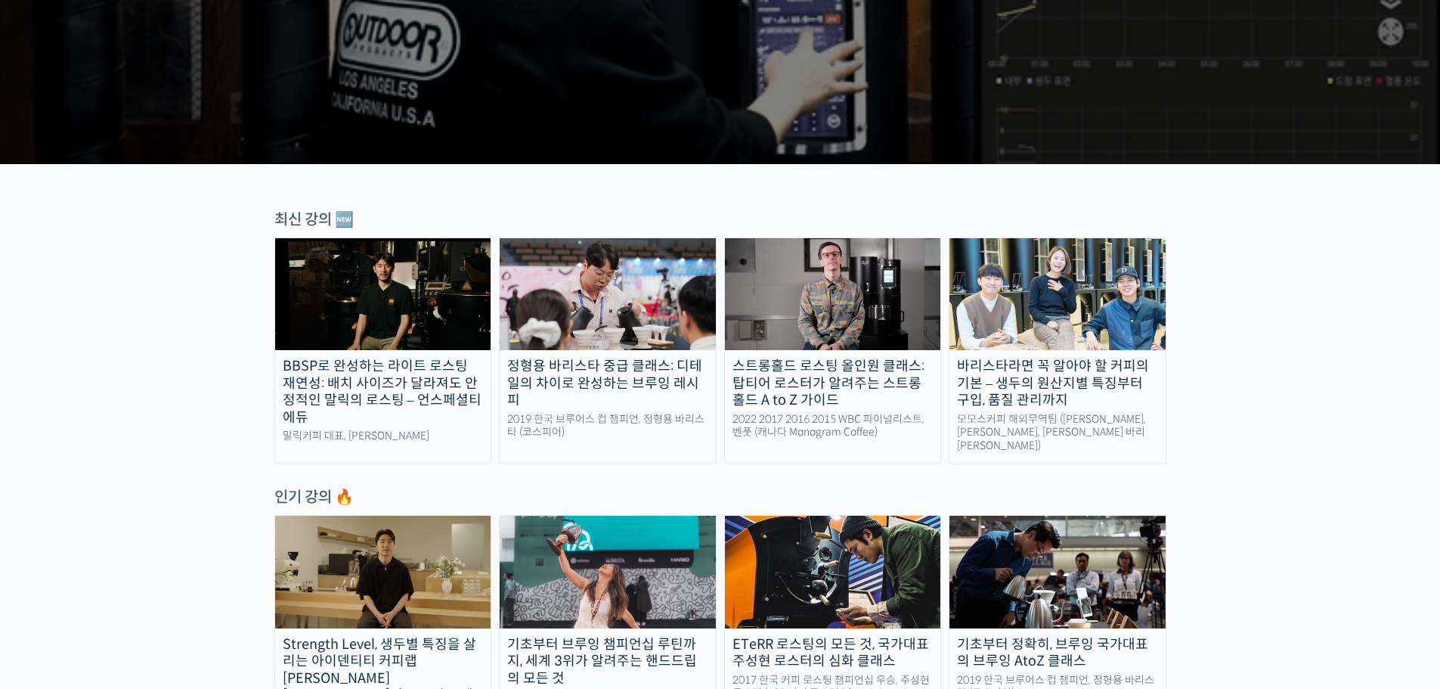
scroll to position [378, 0]
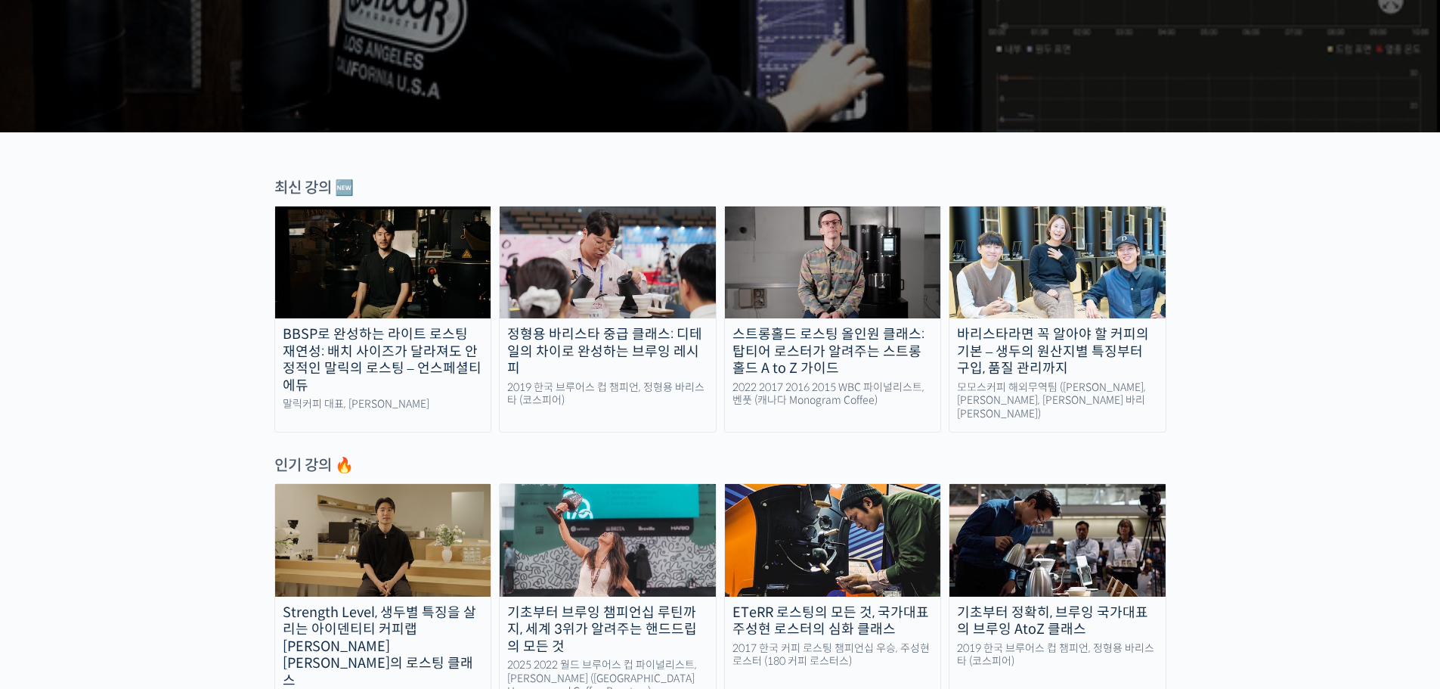
click at [349, 351] on div "BBSP로 완성하는 라이트 로스팅 재연성: 배치 사이즈가 달라져도 안정적인 말릭의 로스팅 – 언스페셜티 에듀" at bounding box center [383, 360] width 216 height 68
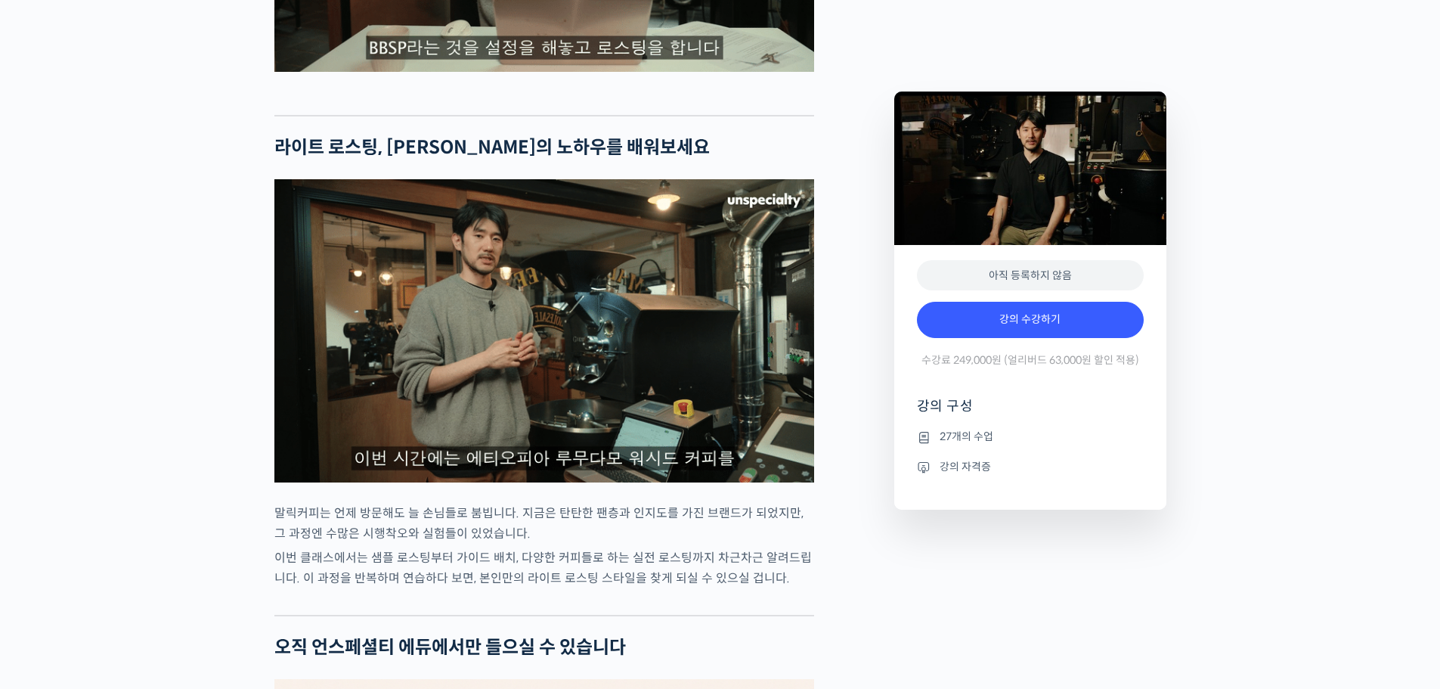
scroll to position [2948, 0]
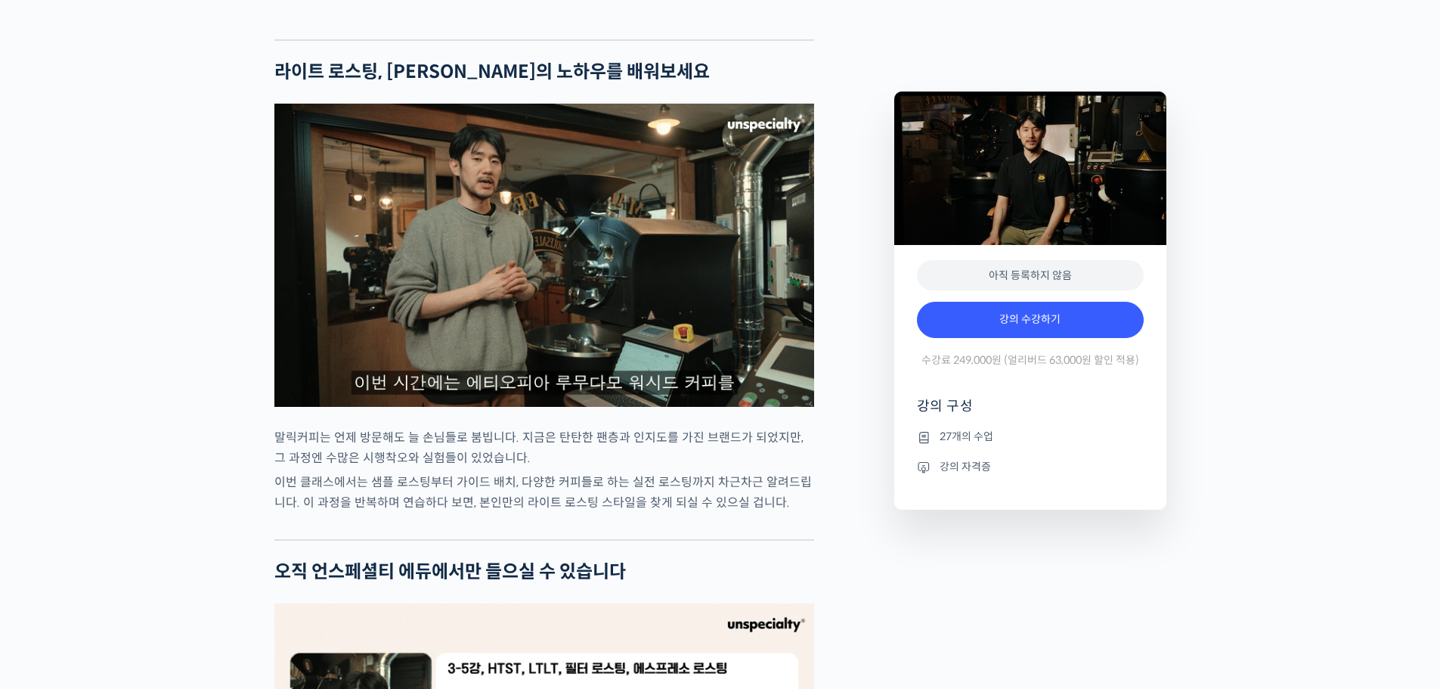
drag, startPoint x: 348, startPoint y: 528, endPoint x: 731, endPoint y: 540, distance: 382.7
click at [731, 513] on p "이번 클래스에서는 샘플 로스팅부터 가이드 배치, 다양한 커피들로 하는 실전 로스팅까지 차근차근 알려드립니다. 이 과정을 반복하며 연습하다 보면…" at bounding box center [544, 492] width 540 height 41
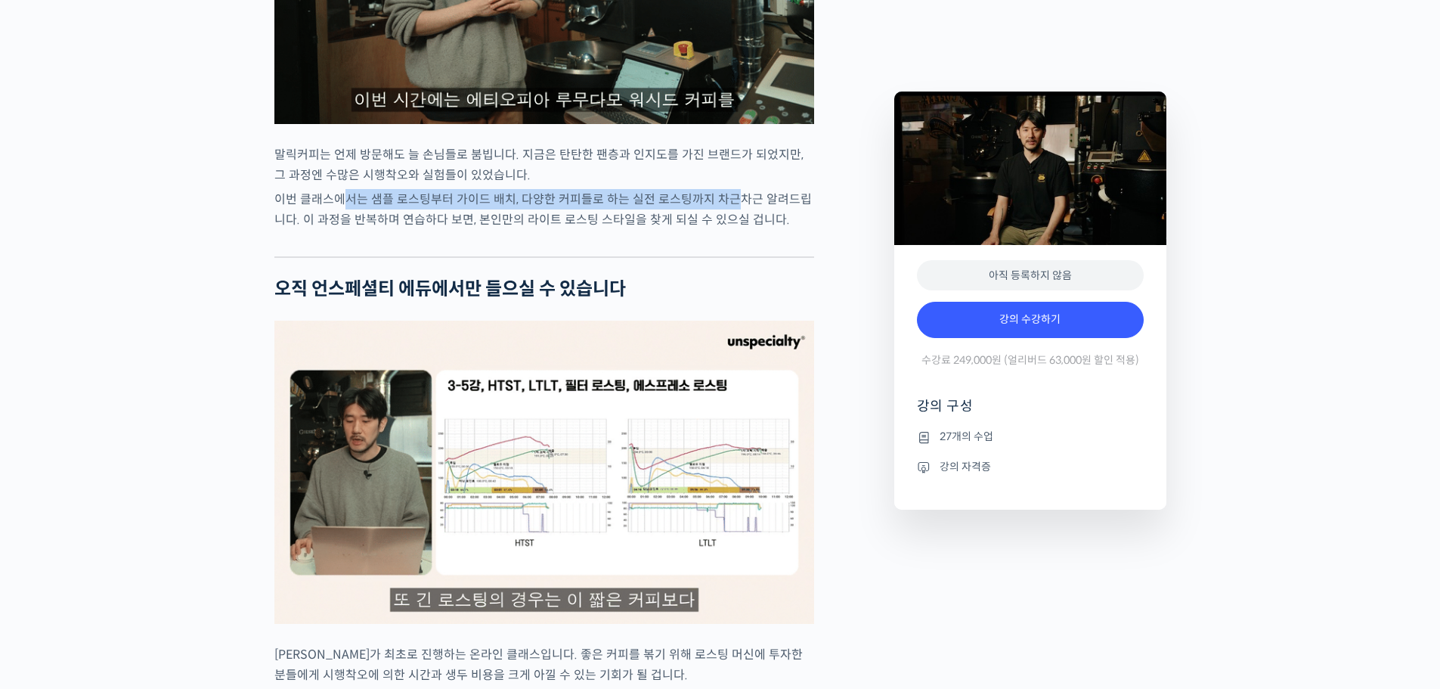
scroll to position [3251, 0]
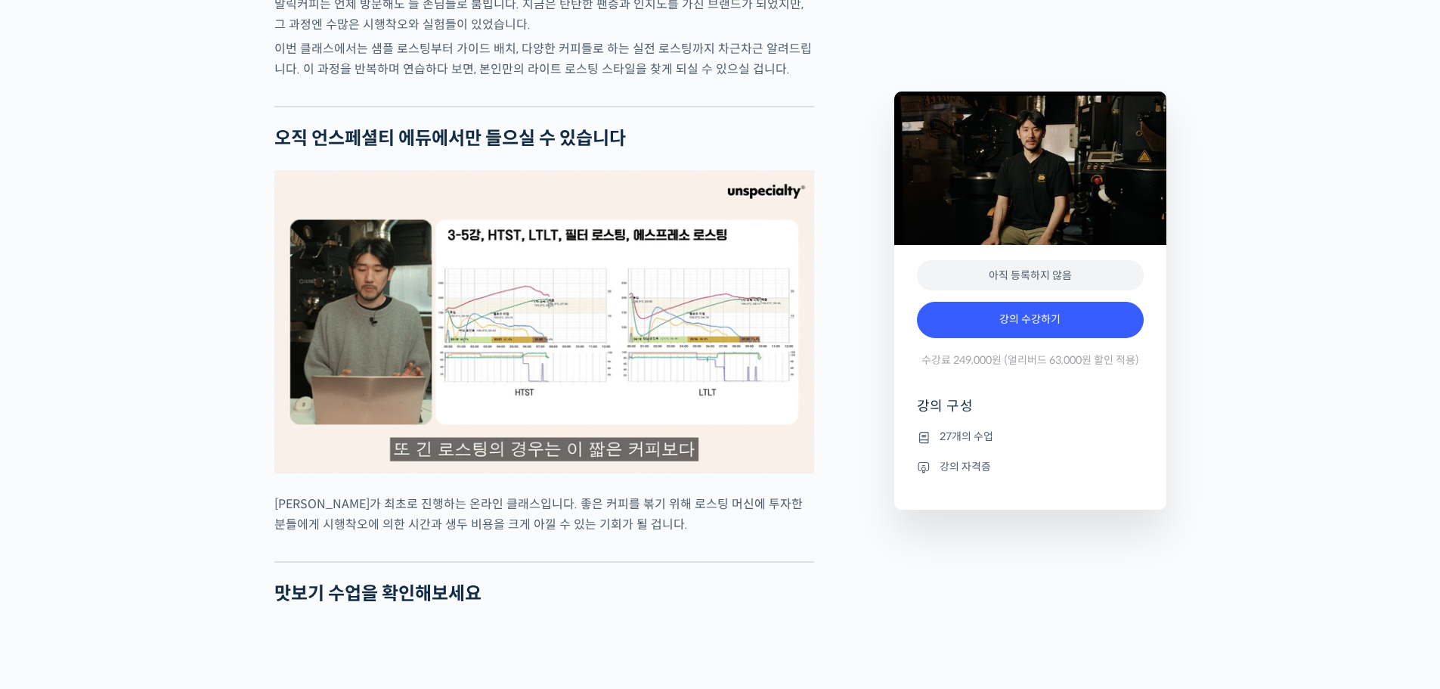
scroll to position [3477, 0]
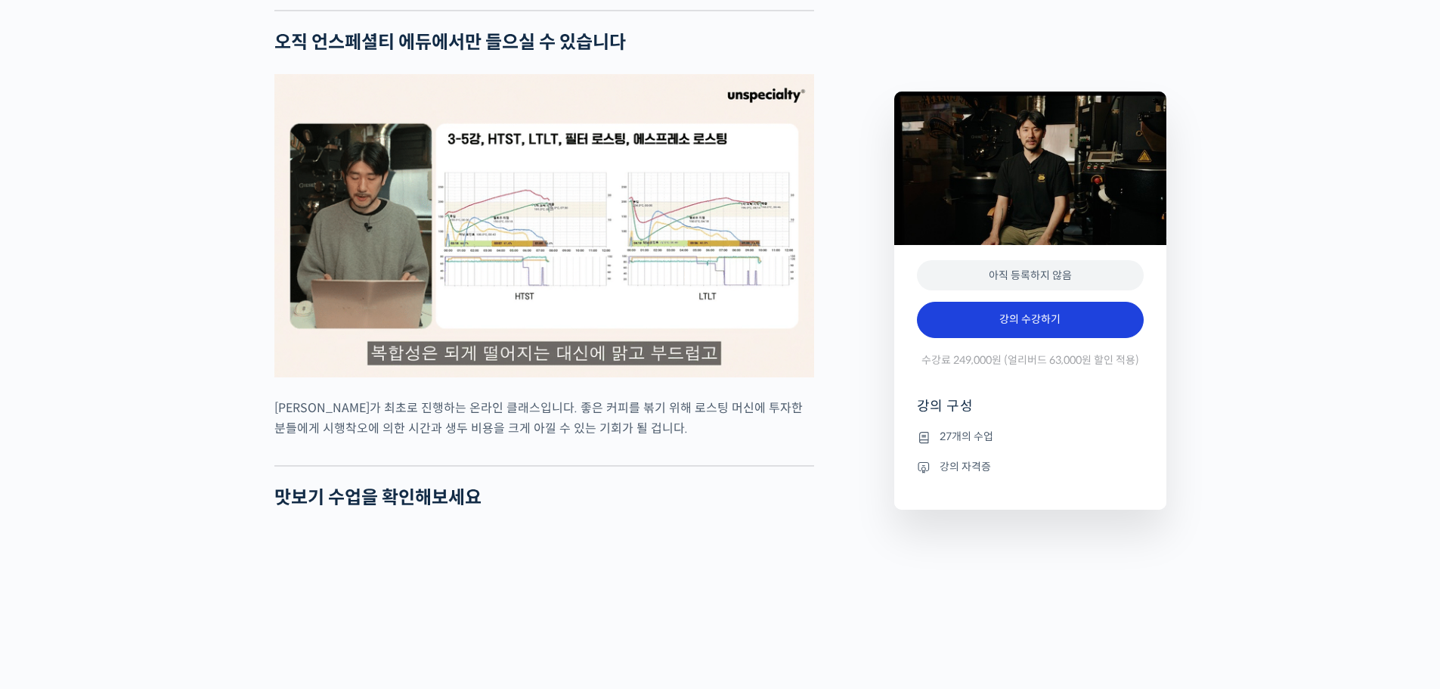
click at [968, 320] on link "강의 수강하기" at bounding box center [1030, 320] width 227 height 36
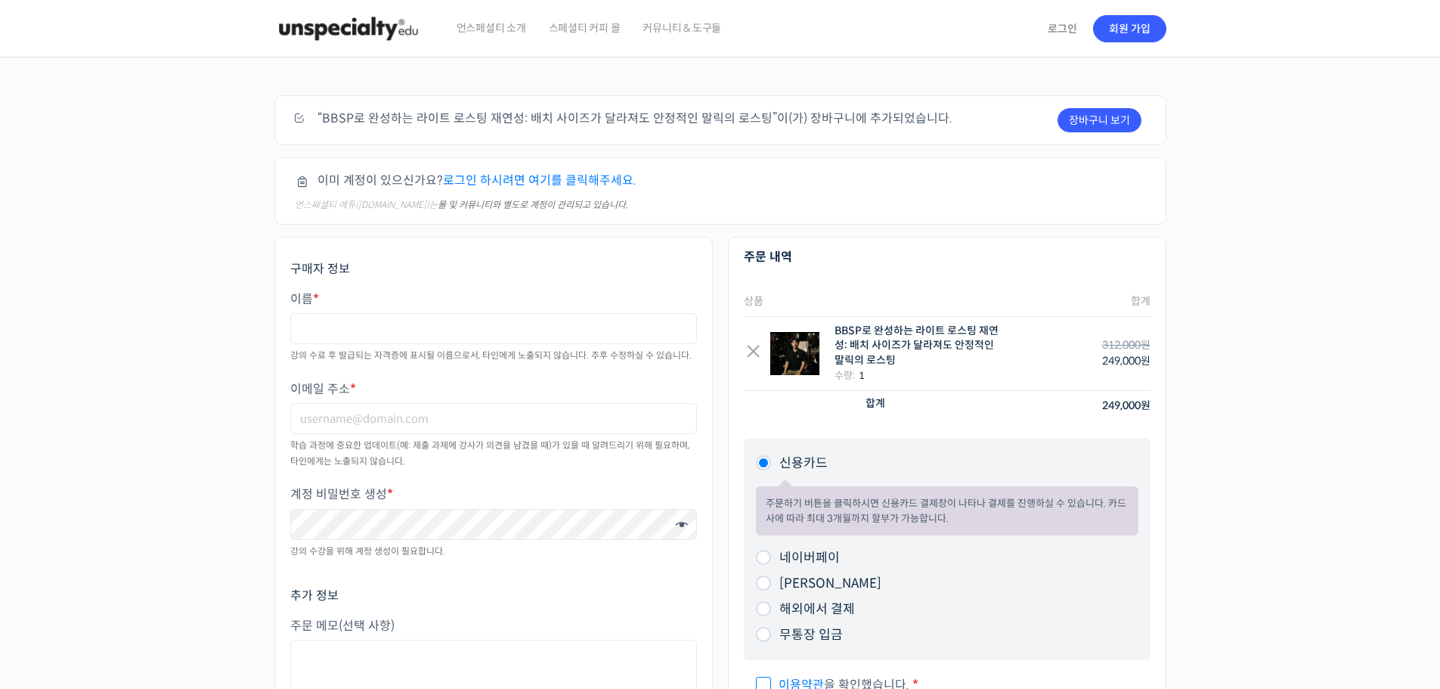
click at [512, 179] on link "로그인 하시려면 여기를 클릭해주세요." at bounding box center [540, 180] width 194 height 16
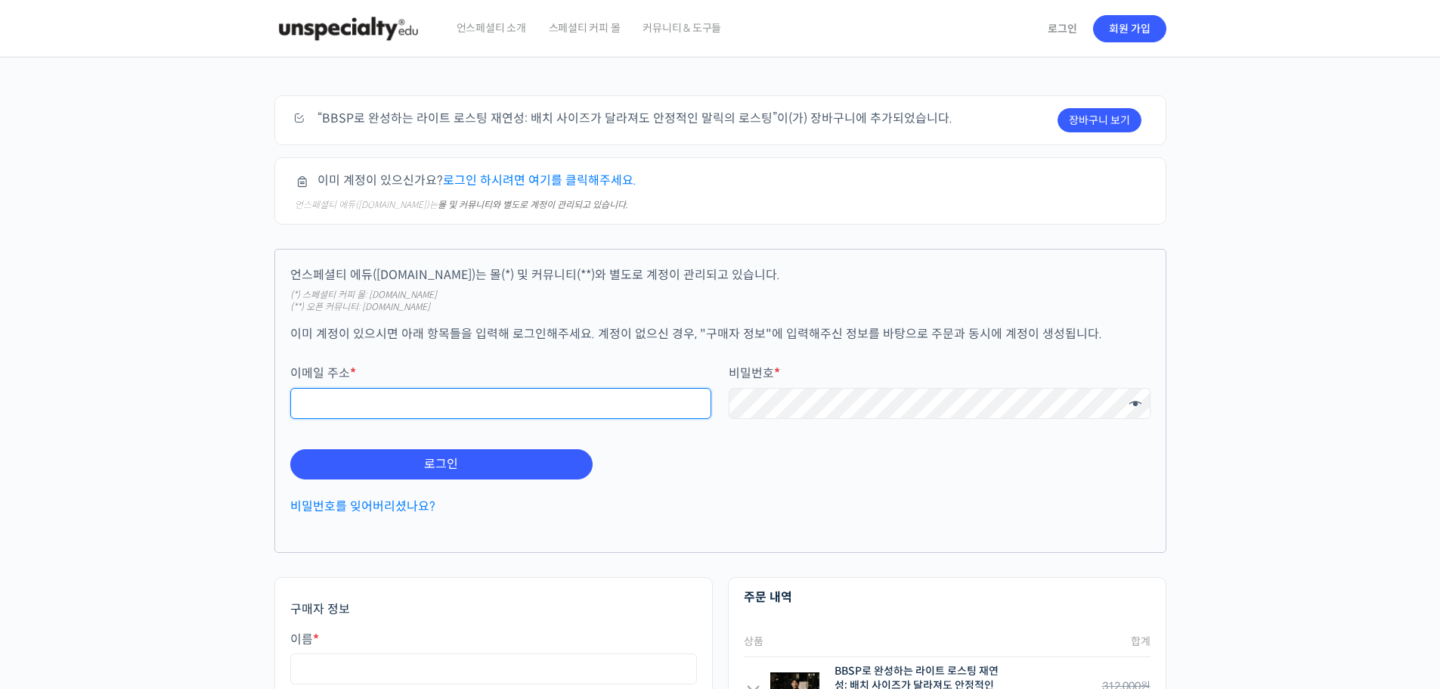
click at [489, 399] on input "이메일 주소 *" at bounding box center [501, 403] width 422 height 31
click at [442, 407] on input "이메일 주소 *" at bounding box center [501, 403] width 422 height 31
click at [381, 406] on input "이메일 주소 *" at bounding box center [501, 403] width 422 height 31
type input "ㅋ"
click at [407, 406] on input "zaquare" at bounding box center [501, 403] width 422 height 31
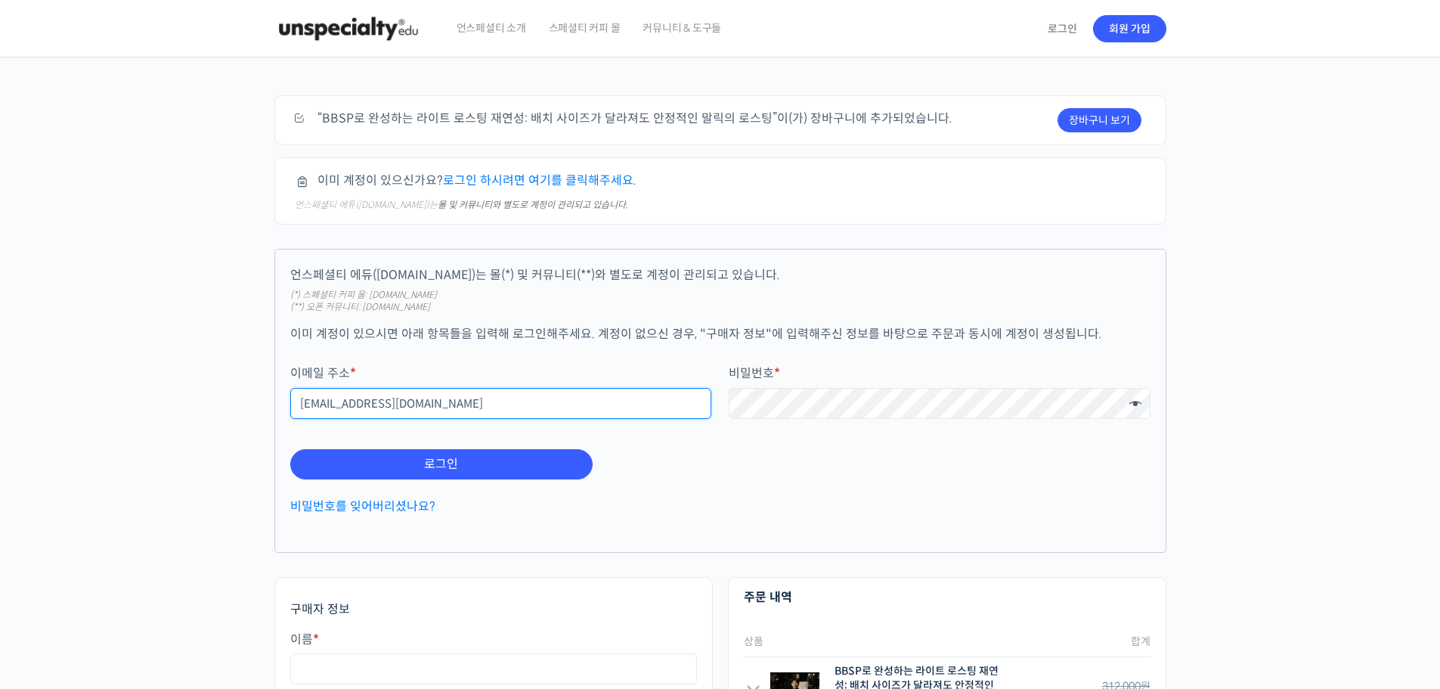
type input "zaquare@hanmail.net"
click at [290, 449] on button "로그인" at bounding box center [441, 464] width 302 height 30
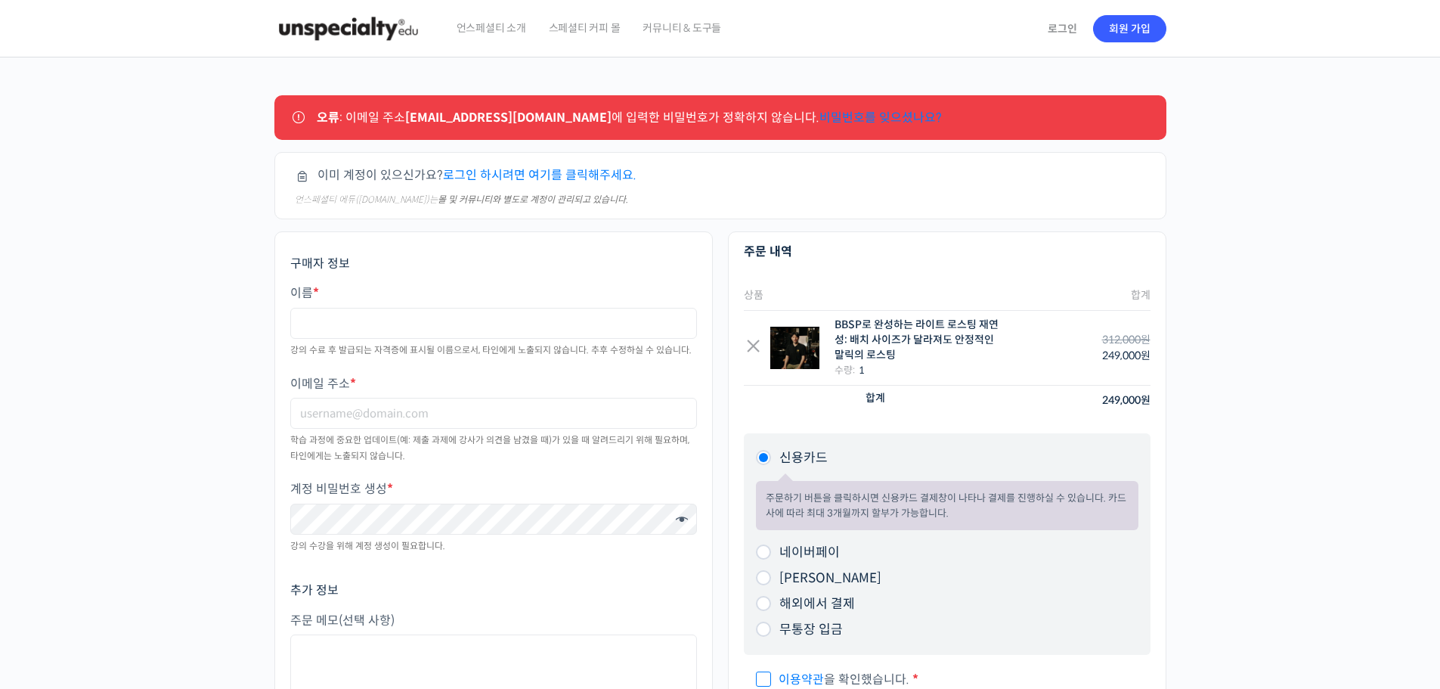
click at [1210, 418] on div "주문하기 오류 : 이메일 주소 zaquare@hanmail.net 에 입력한 비밀번호가 정확하지 않습니다. 비밀번호를 잊으셨나요? 이미 계정이…" at bounding box center [720, 449] width 1440 height 784
click at [1066, 24] on link "로그인" at bounding box center [1063, 28] width 48 height 35
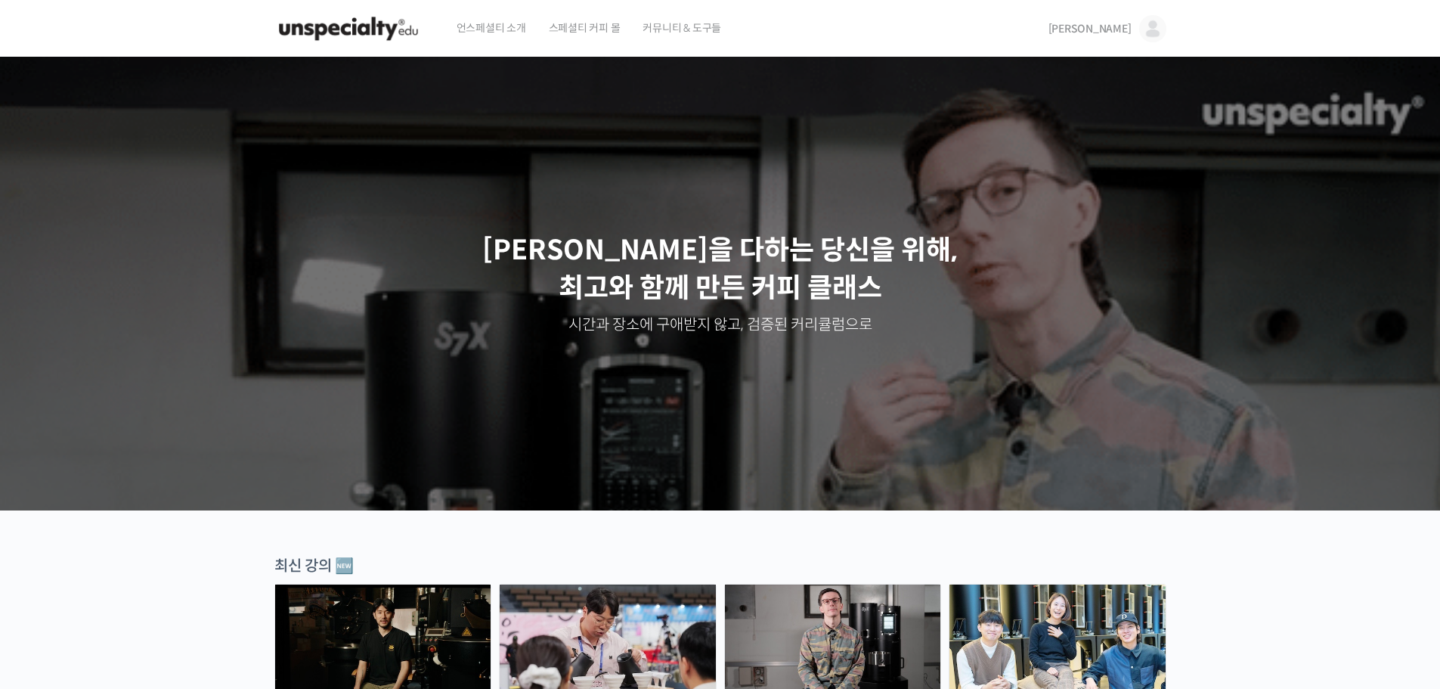
click at [1118, 24] on span "[PERSON_NAME]" at bounding box center [1089, 29] width 83 height 14
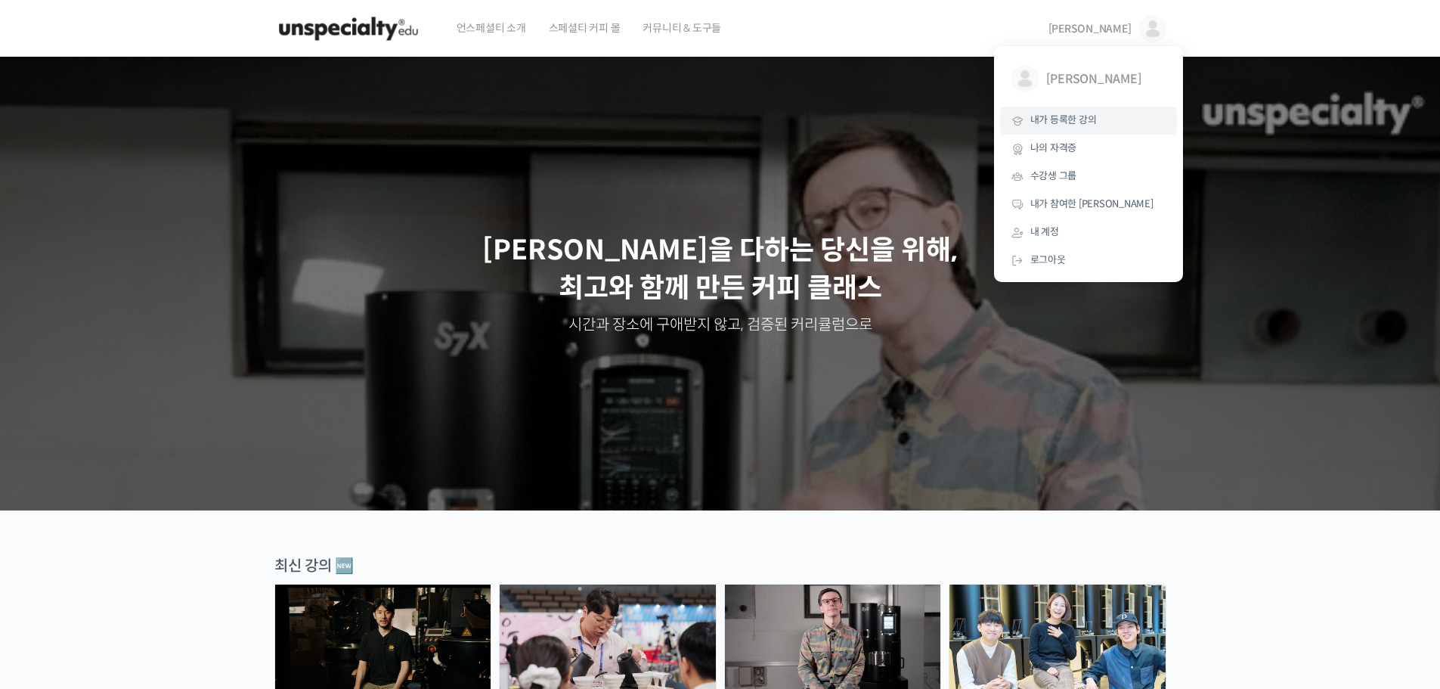
click at [1073, 122] on span "내가 등록한 강의" at bounding box center [1063, 119] width 67 height 13
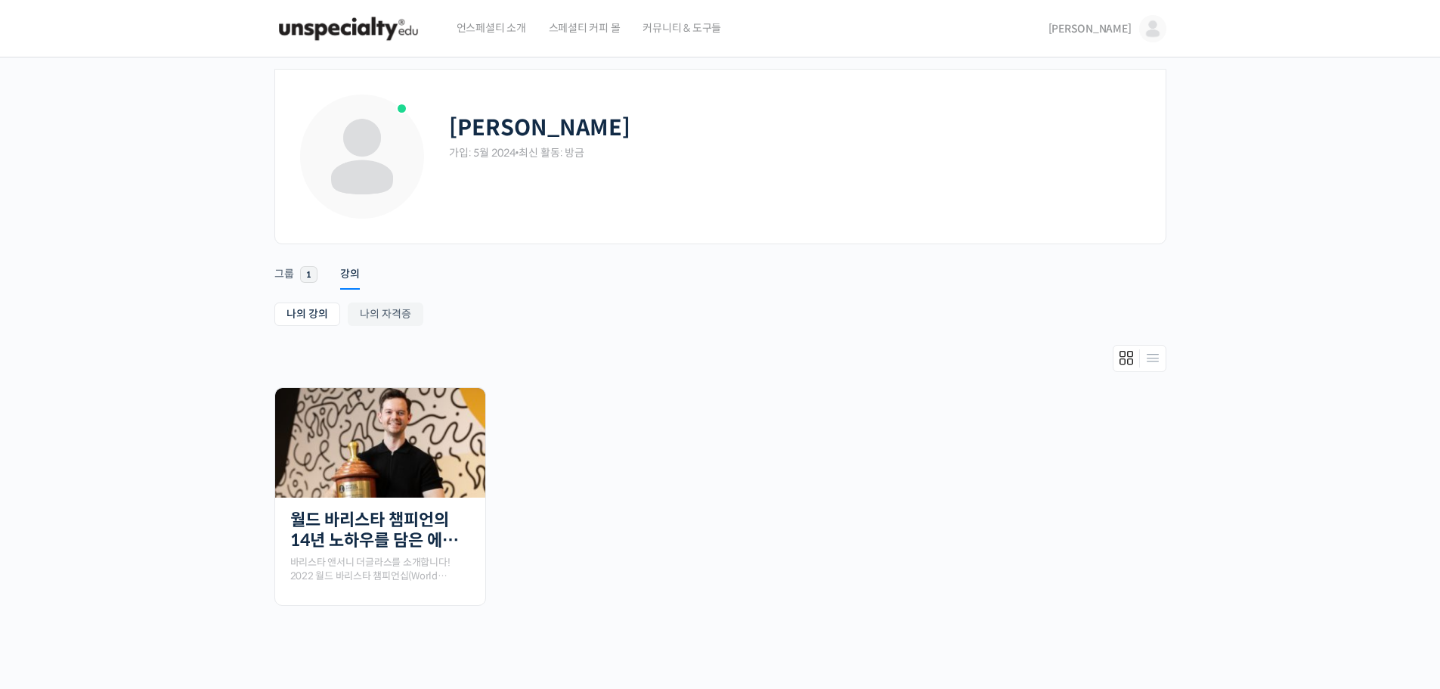
click at [582, 26] on span "스페셜티 커피 몰" at bounding box center [585, 27] width 72 height 57
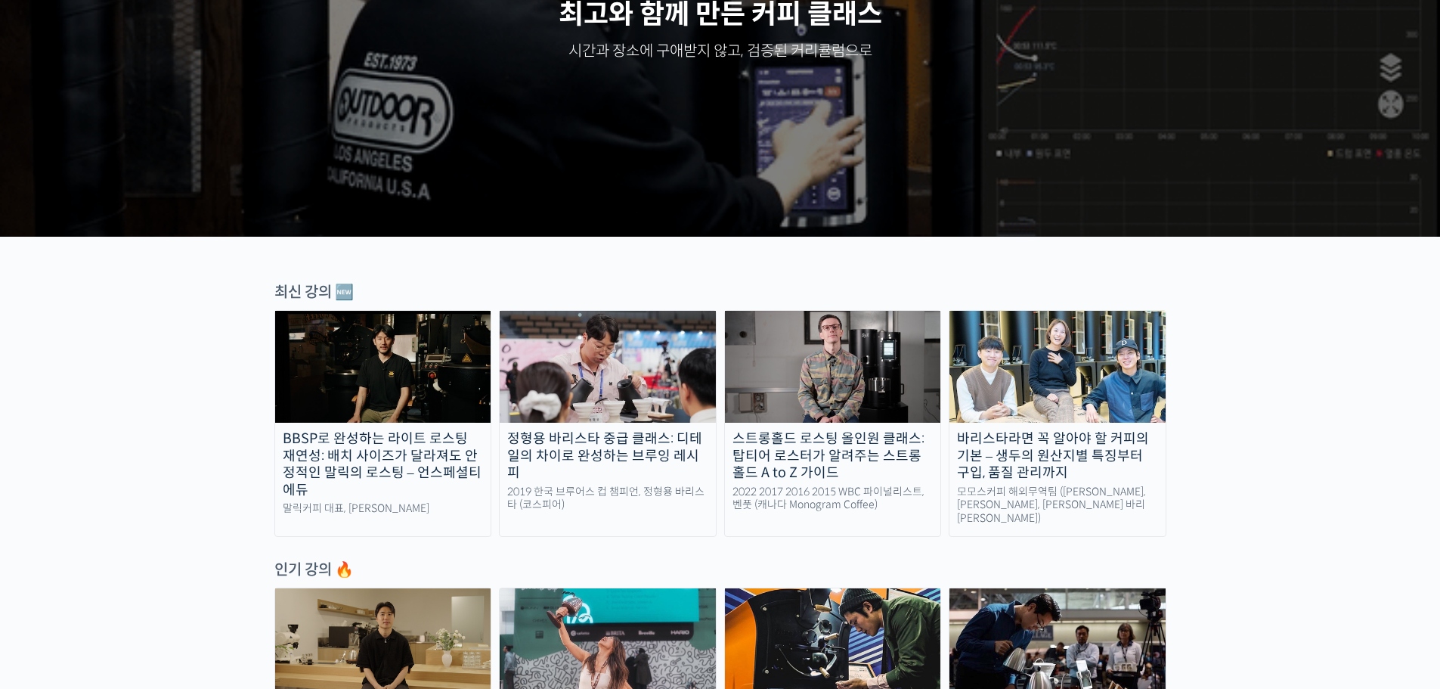
scroll to position [378, 0]
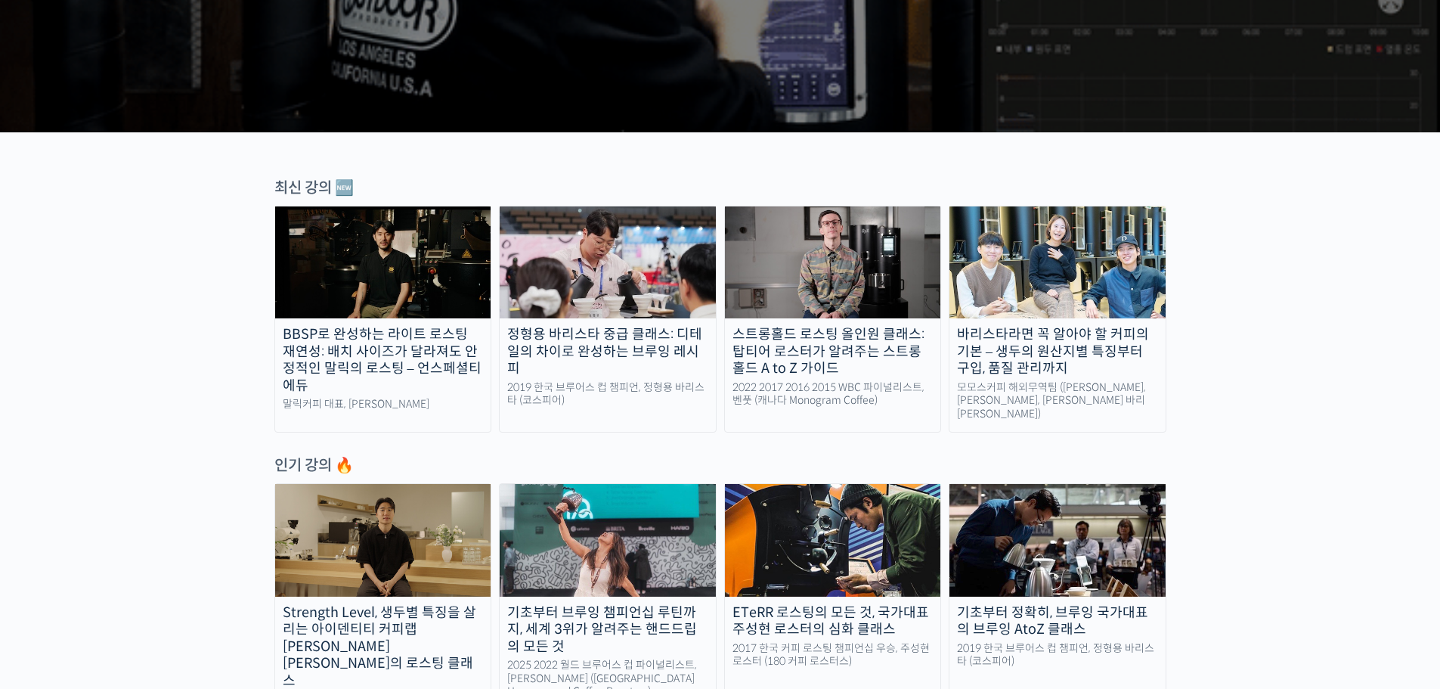
click at [314, 331] on div "BBSP로 완성하는 라이트 로스팅 재연성: 배치 사이즈가 달라져도 안정적인 말릭의 로스팅 – 언스페셜티 에듀" at bounding box center [383, 360] width 216 height 68
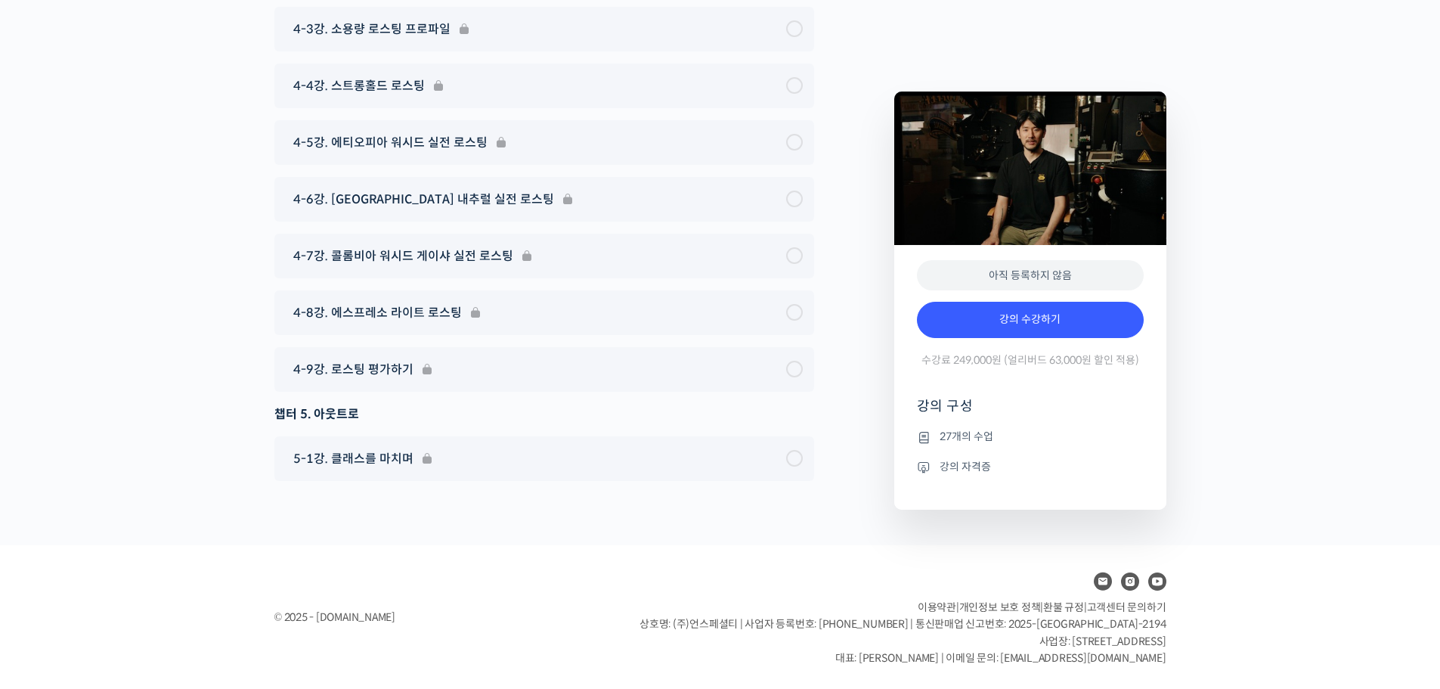
scroll to position [7118, 0]
click at [1042, 313] on link "강의 수강하기" at bounding box center [1030, 320] width 227 height 36
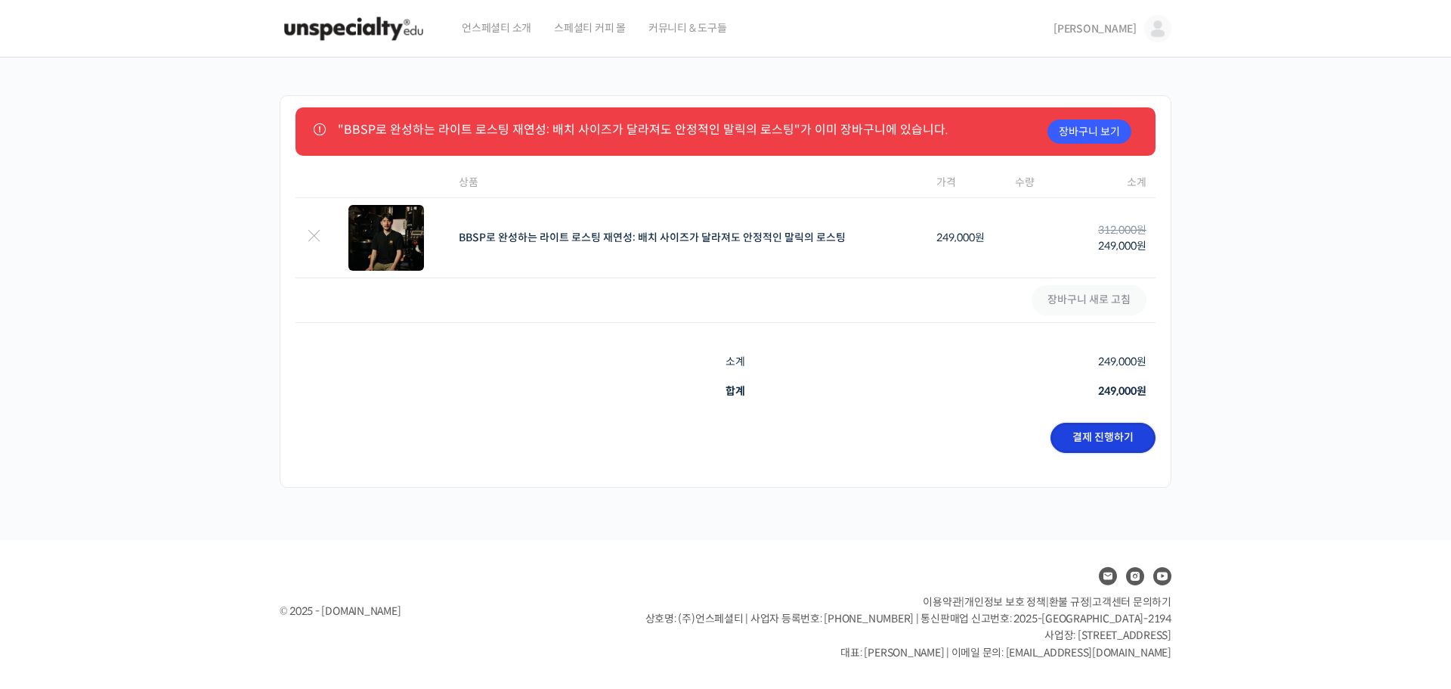
click at [1090, 426] on link "결제 진행하기" at bounding box center [1103, 438] width 105 height 30
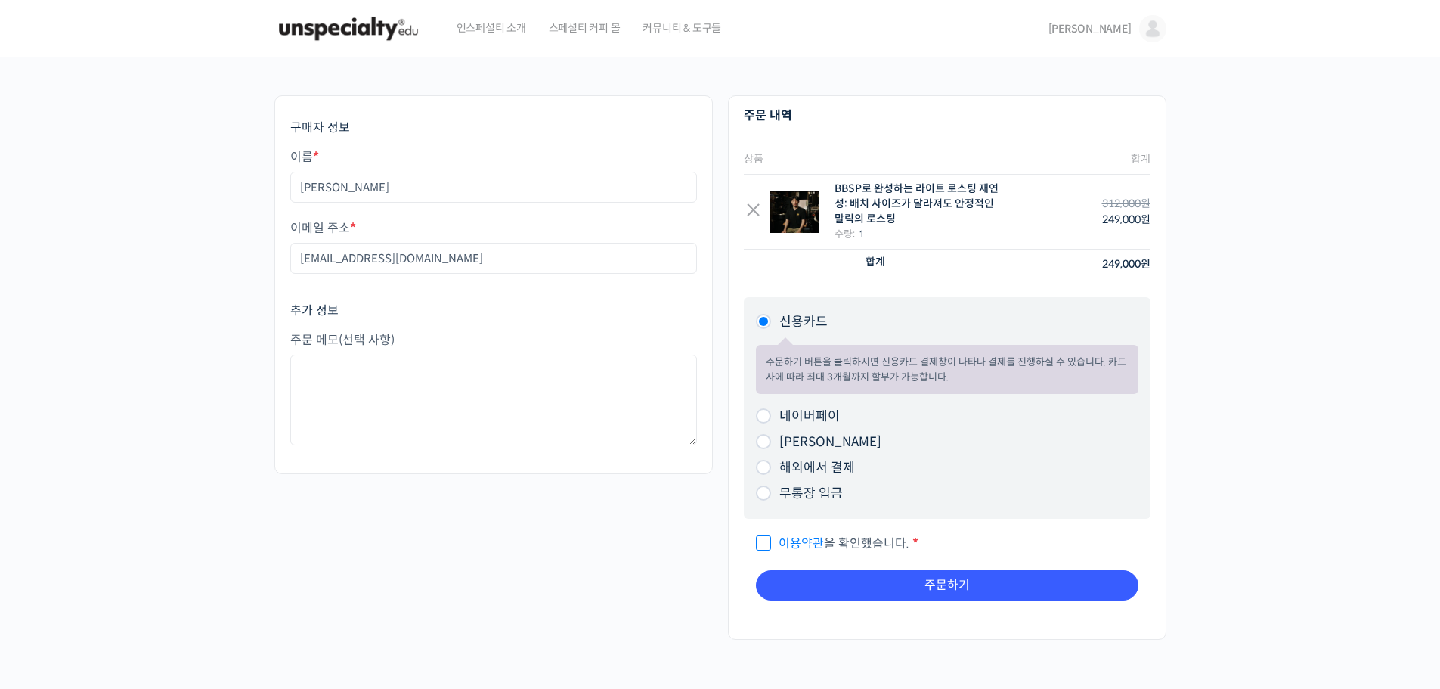
drag, startPoint x: 807, startPoint y: 545, endPoint x: 818, endPoint y: 545, distance: 10.6
click at [807, 544] on link "이용약관" at bounding box center [801, 543] width 45 height 16
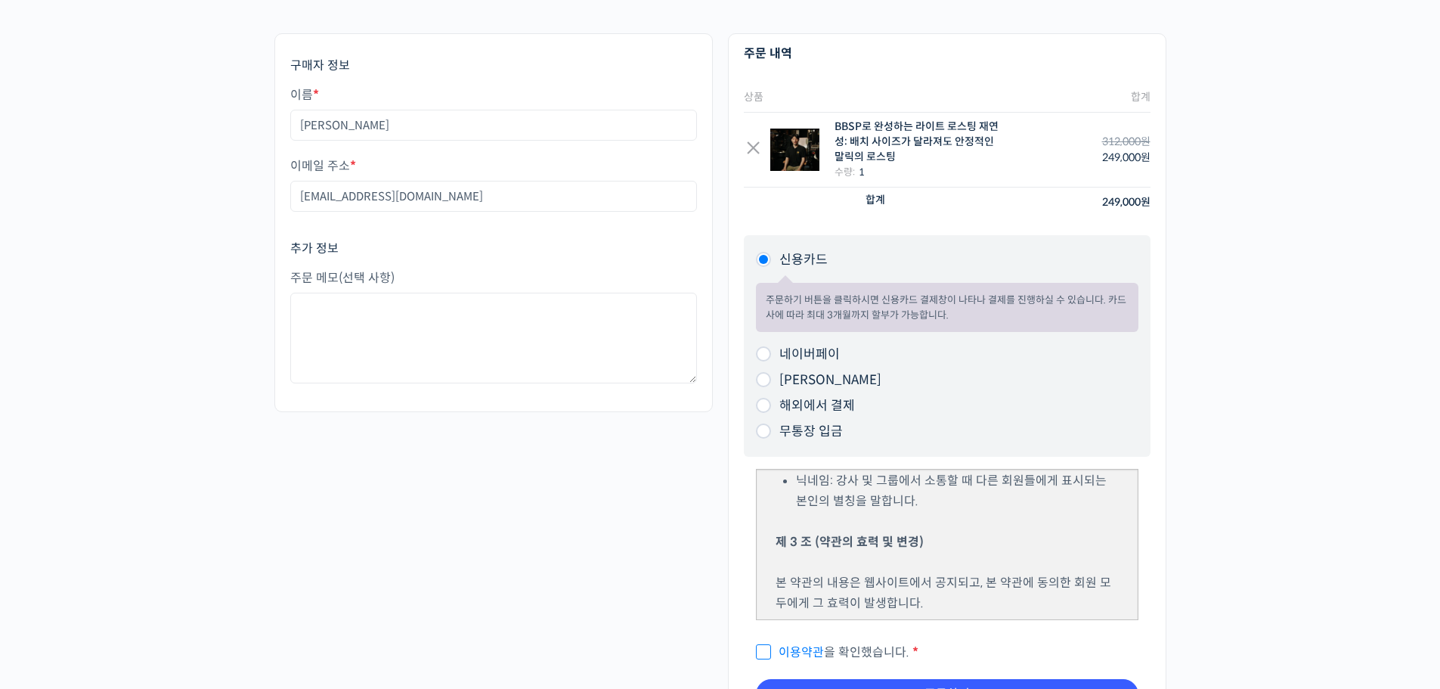
scroll to position [227, 0]
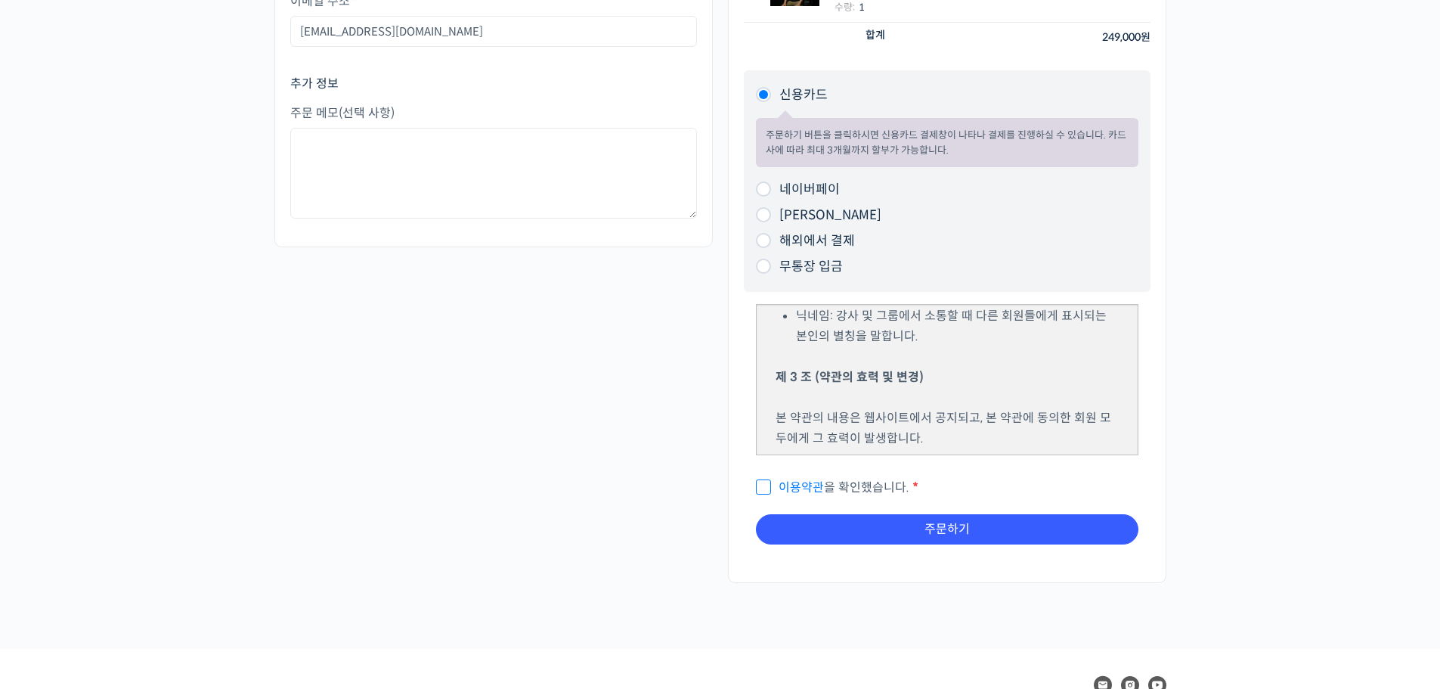
click at [764, 485] on input "이용약관 을 확인했습니다. *" at bounding box center [761, 480] width 10 height 10
checkbox input "true"
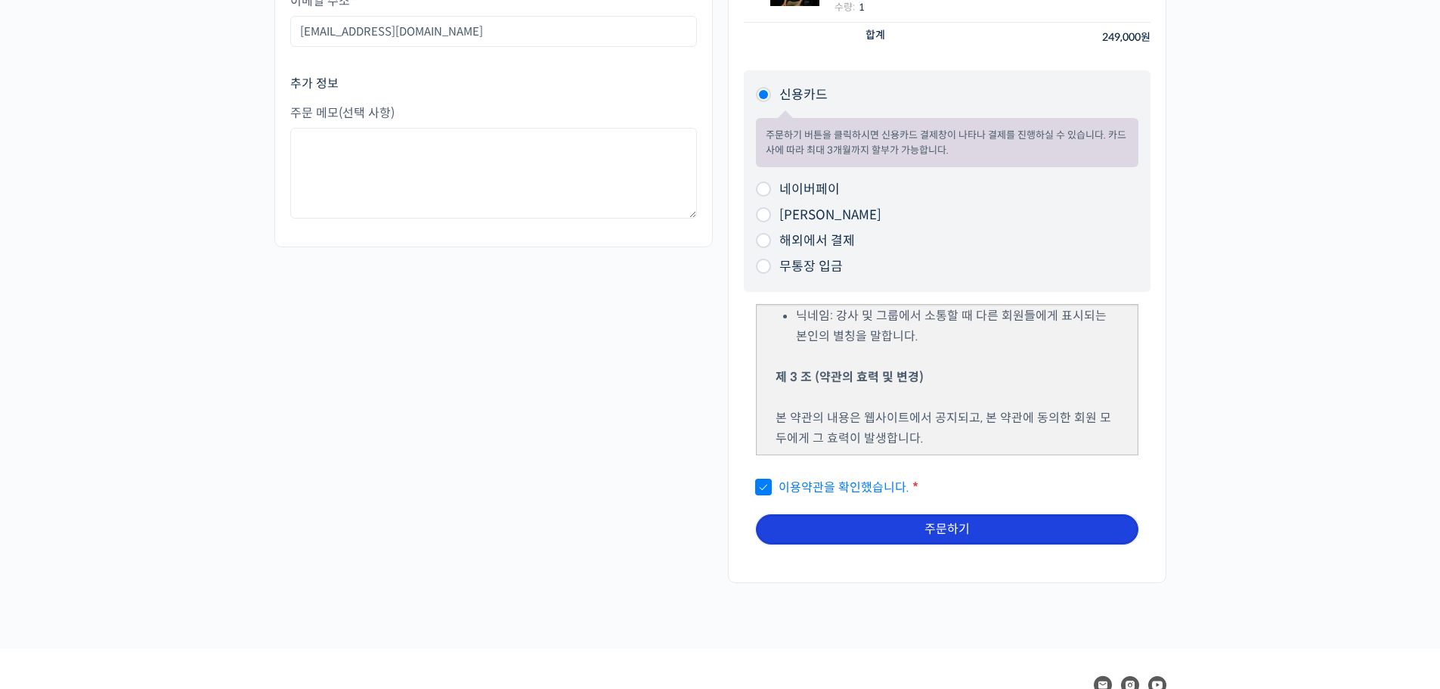
click at [863, 526] on button "주문하기" at bounding box center [947, 529] width 383 height 30
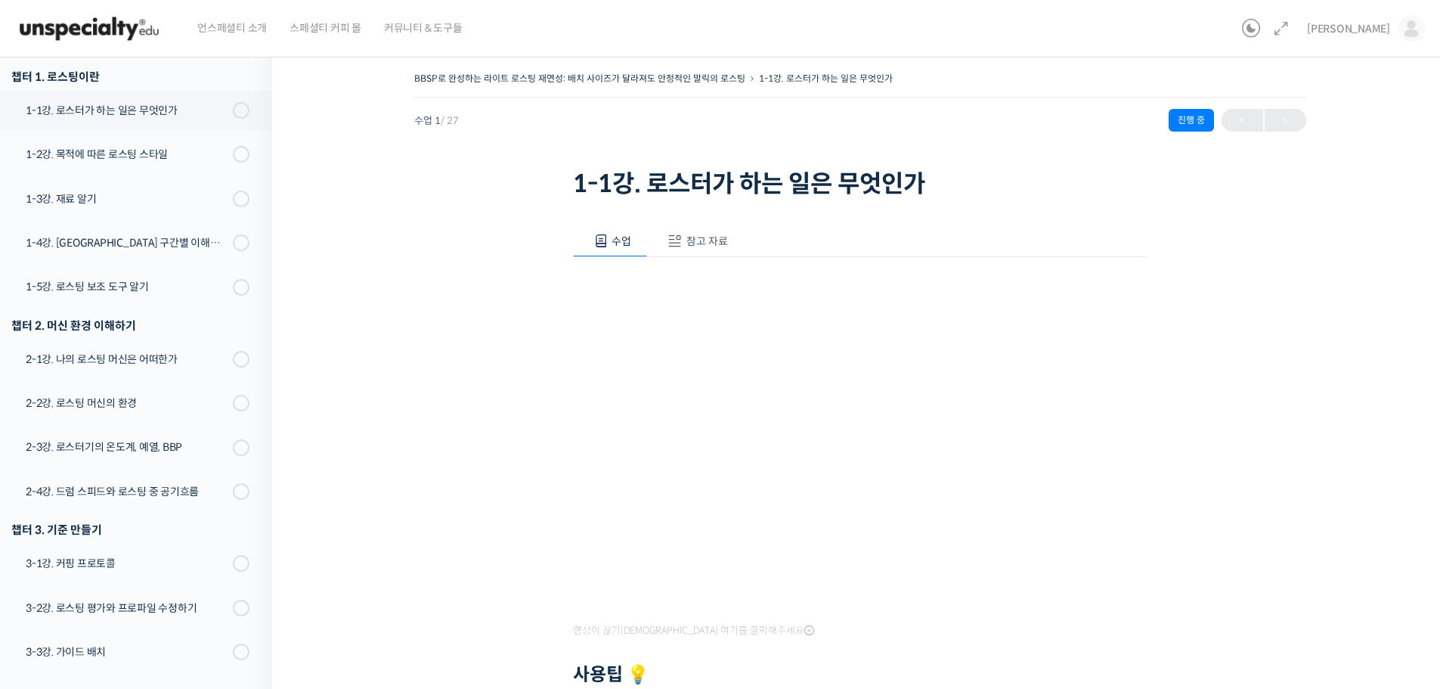
scroll to position [216, 0]
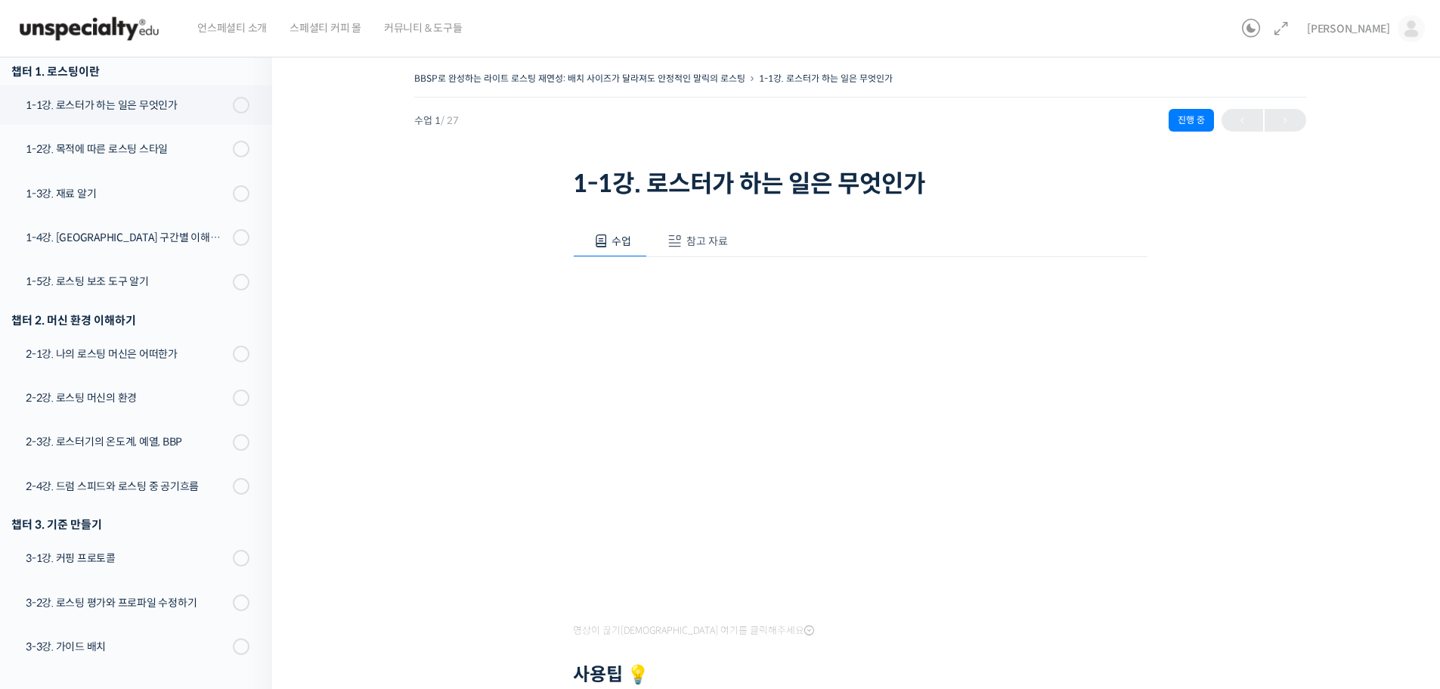
click at [495, 502] on div "BBSP로 완성하는 라이트 로스팅 재연성: 배치 사이즈가 달라져도 안정적인 말릭의 로스팅 1-1강. 로스터가 하는 일은 무엇인가 진행 중 수업…" at bounding box center [860, 522] width 1024 height 909
click at [450, 427] on div "BBSP로 완성하는 라이트 로스팅 재연성: 배치 사이즈가 달라져도 안정적인 말릭의 로스팅 1-1강. 로스터가 하는 일은 무엇인가 진행 중 수업…" at bounding box center [860, 522] width 1024 height 909
click at [429, 490] on div "BBSP로 완성하는 라이트 로스팅 재연성: 배치 사이즈가 달라져도 안정적인 말릭의 로스팅 1-1강. 로스터가 하는 일은 무엇인가 진행 중 수업…" at bounding box center [860, 522] width 1024 height 909
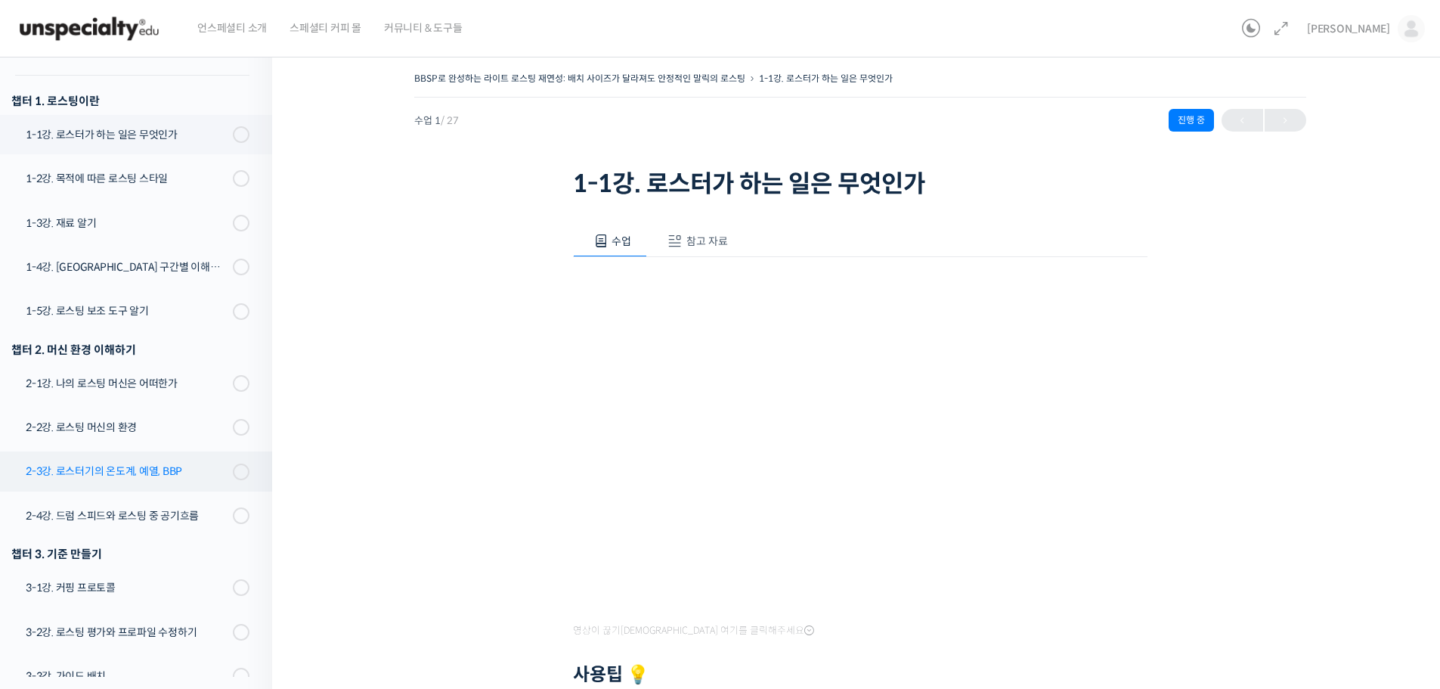
scroll to position [227, 0]
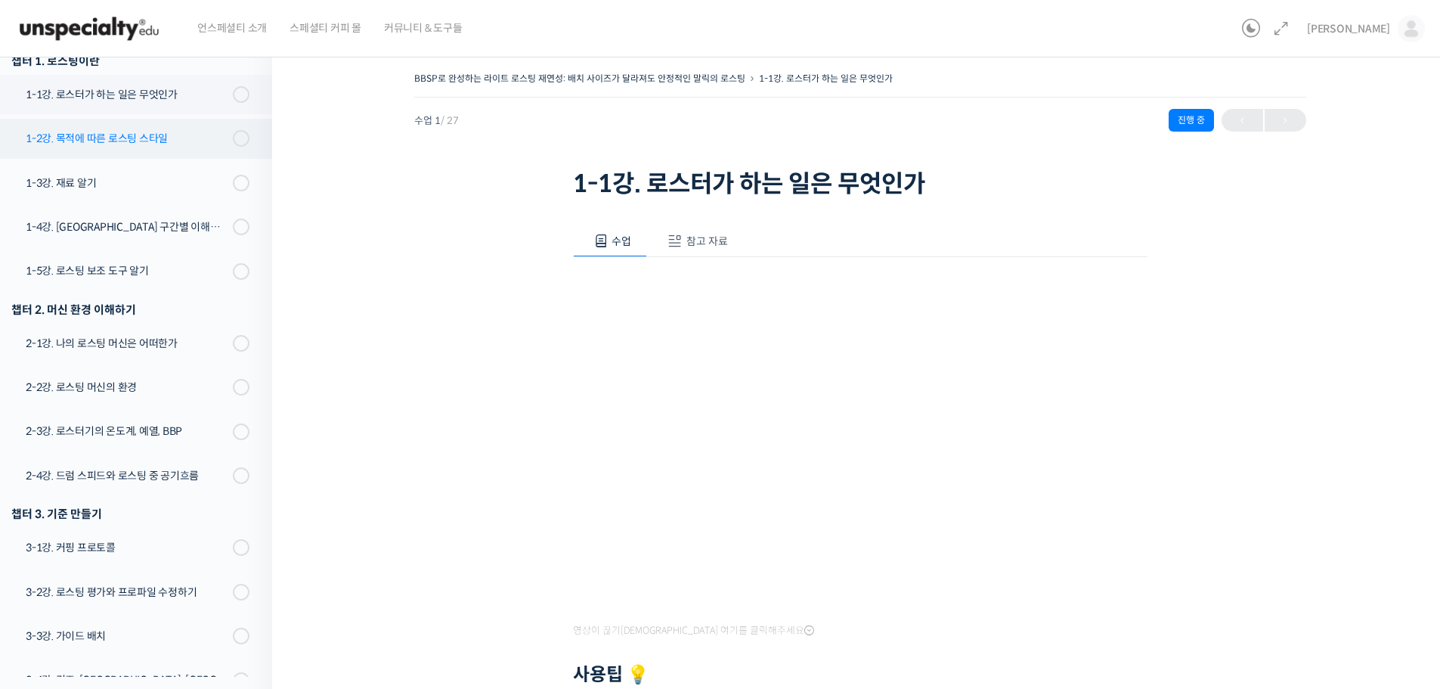
click at [130, 138] on div "1-2강. 목적에 따른 로스팅 스타일" at bounding box center [127, 138] width 203 height 17
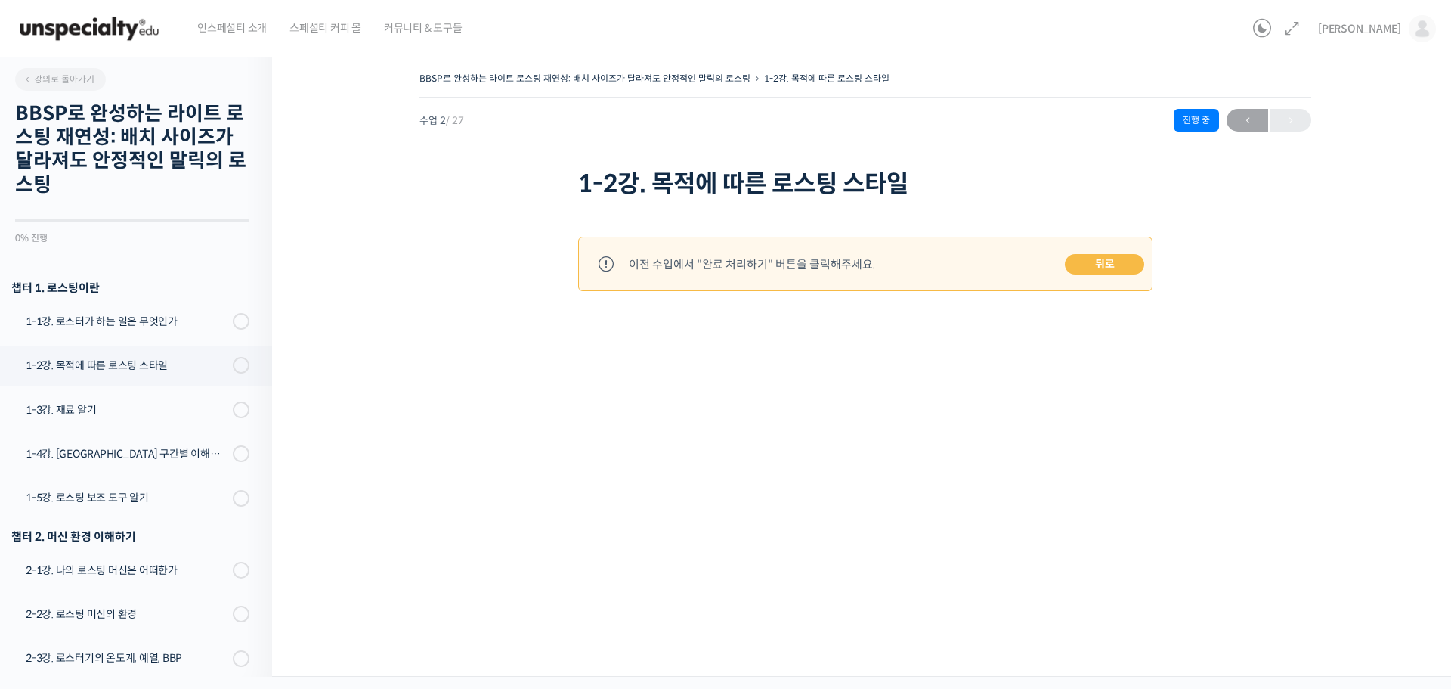
scroll to position [288, 0]
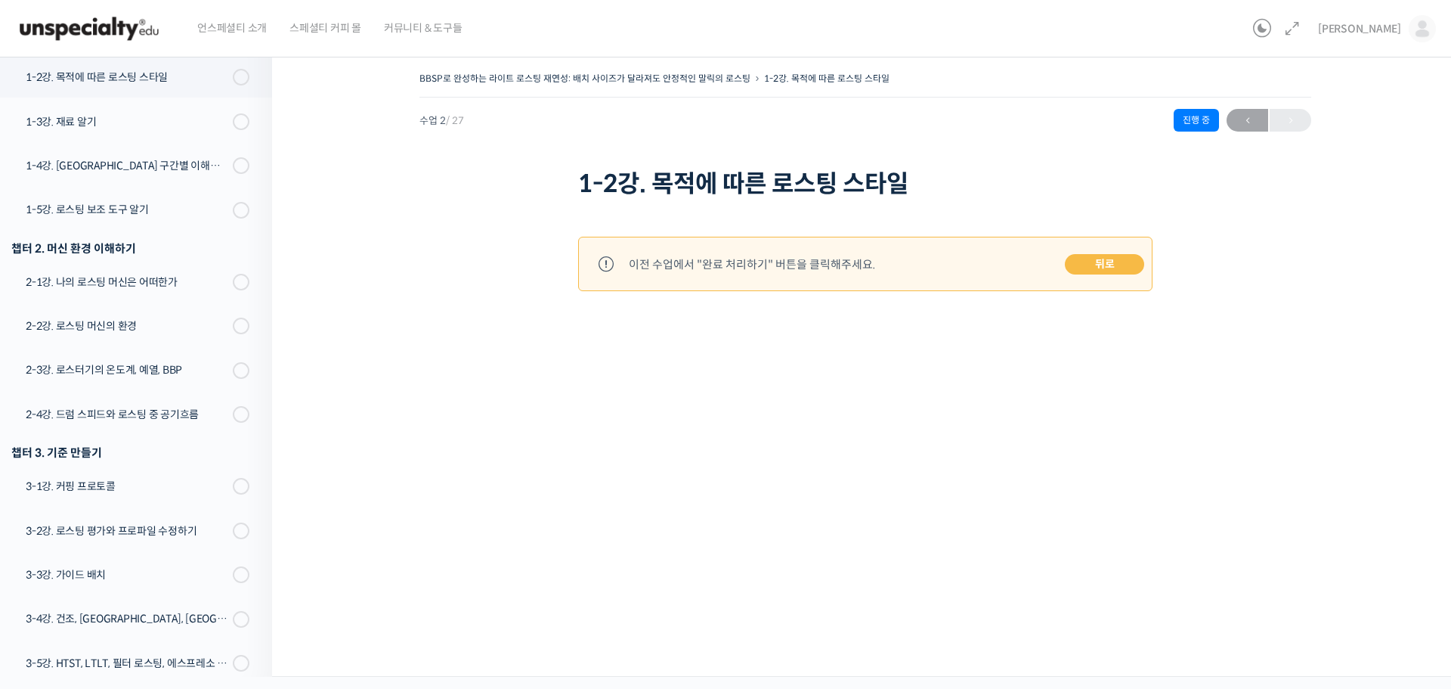
click at [1132, 265] on link "뒤로" at bounding box center [1104, 264] width 79 height 21
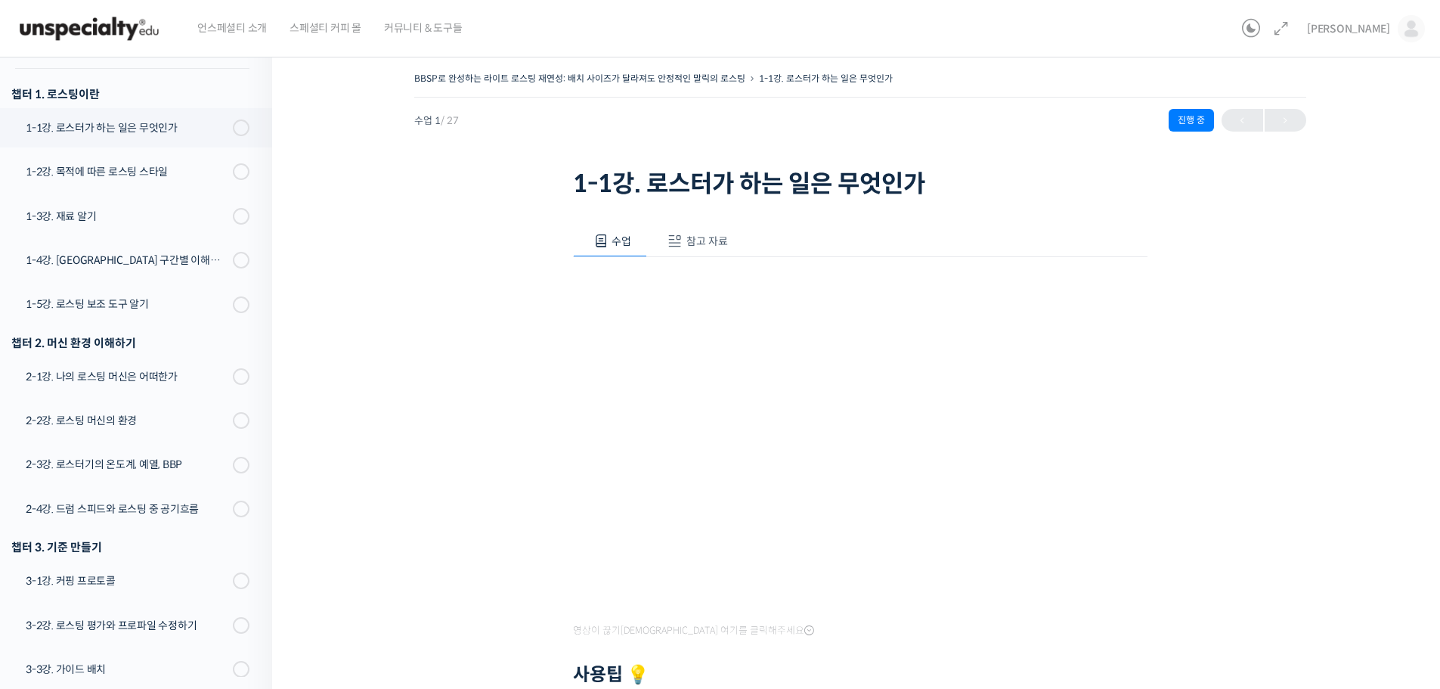
scroll to position [216, 0]
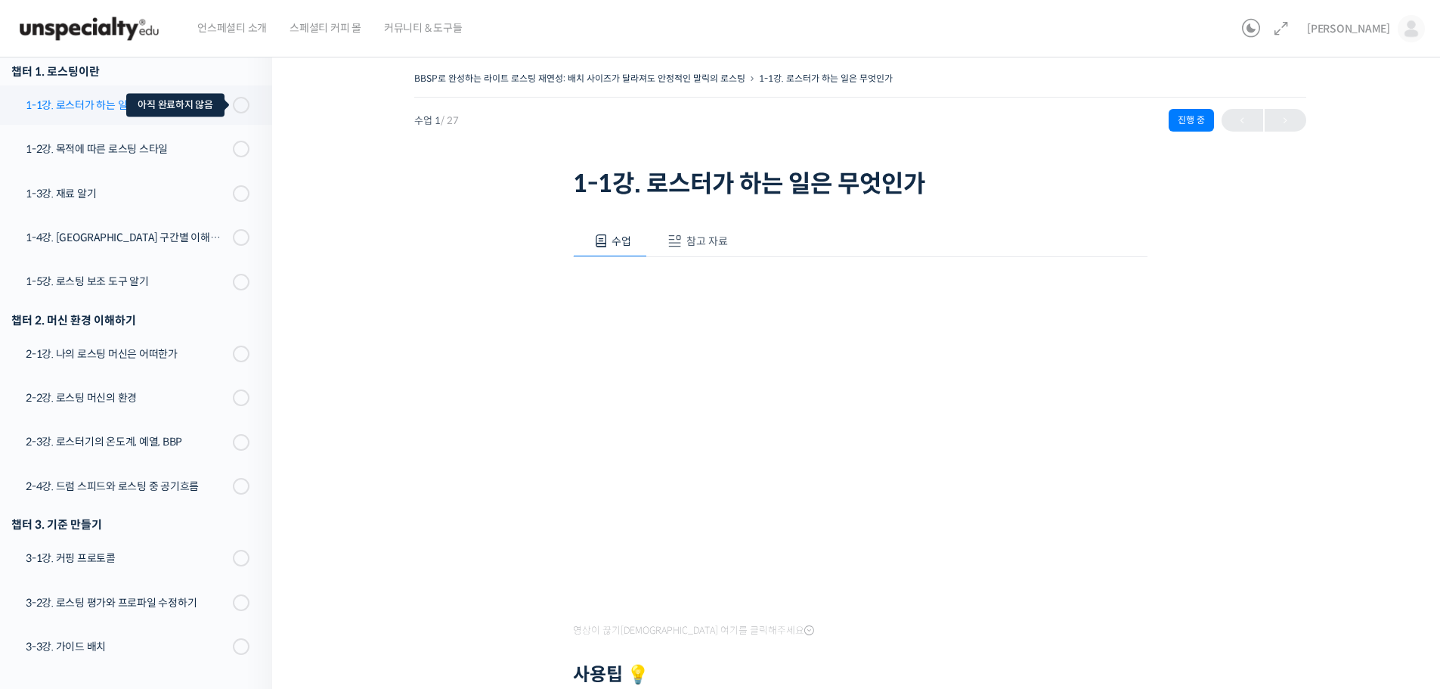
click at [233, 103] on span at bounding box center [237, 105] width 8 height 17
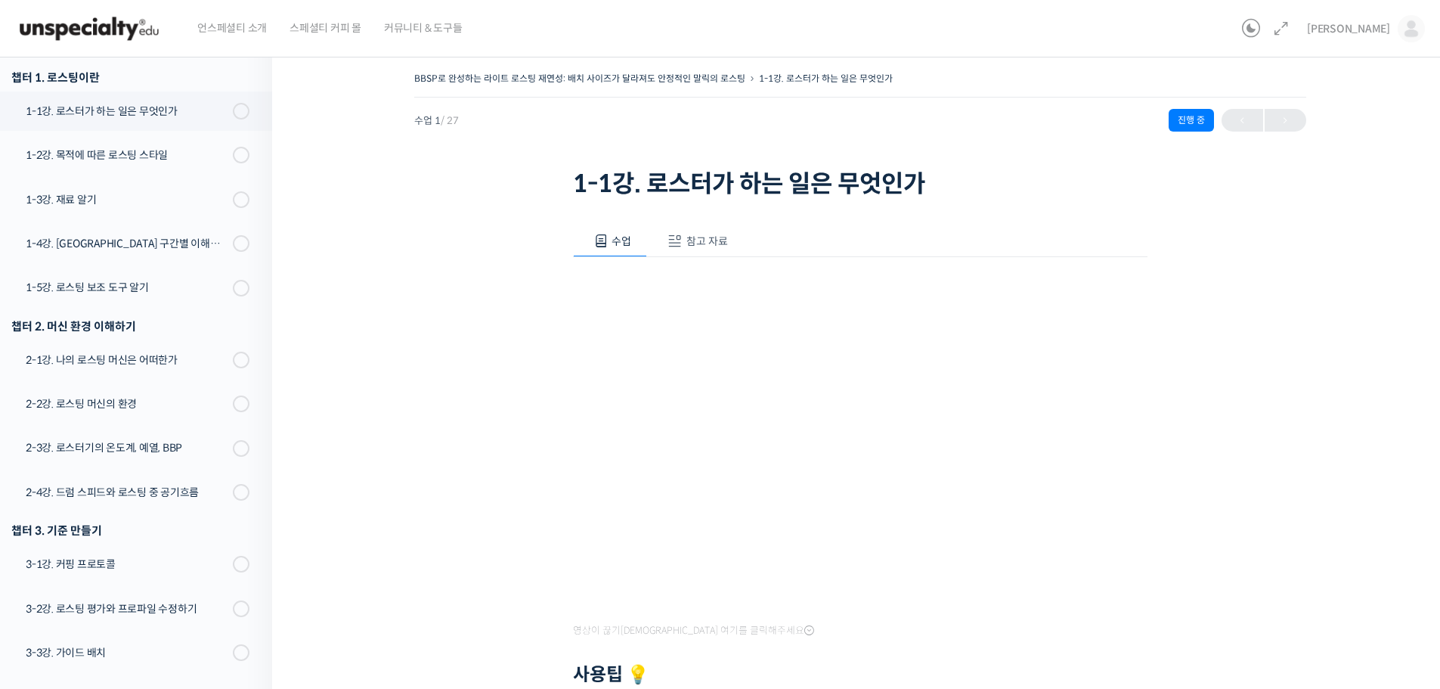
scroll to position [216, 0]
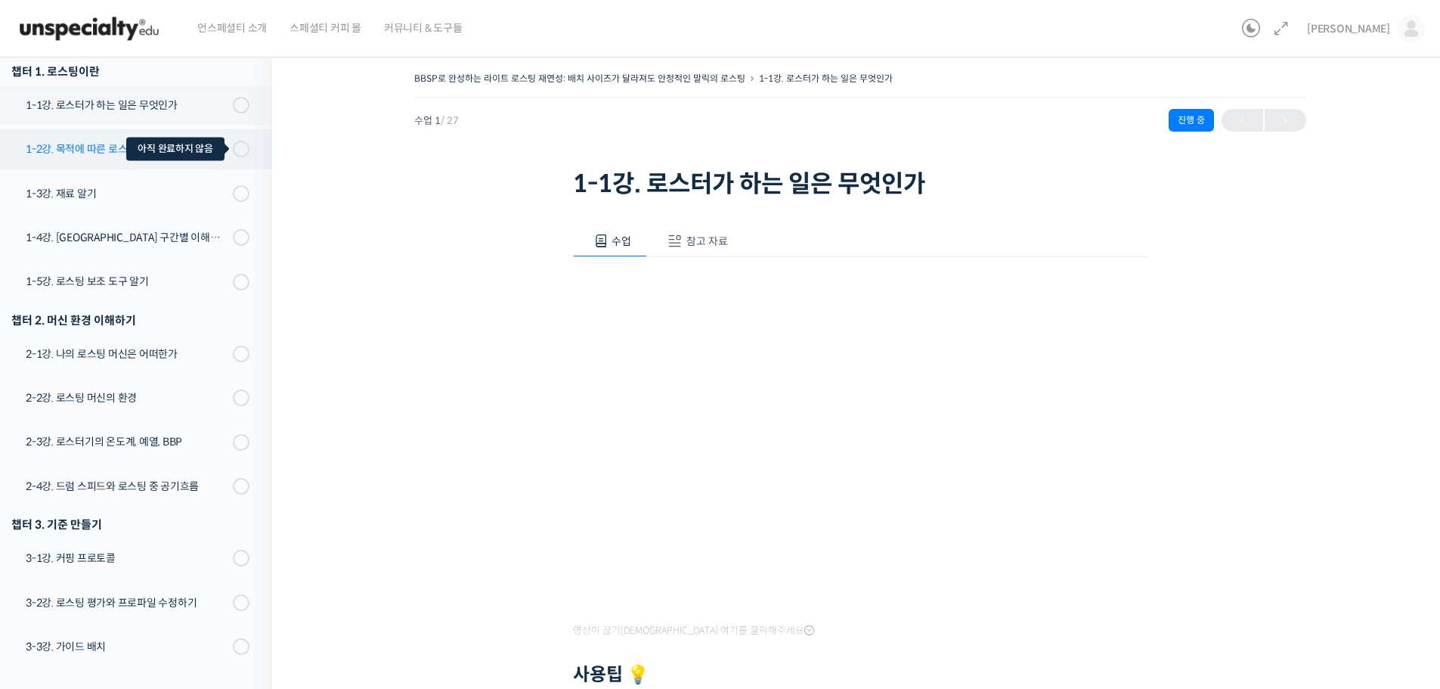
click at [233, 149] on span at bounding box center [237, 149] width 8 height 17
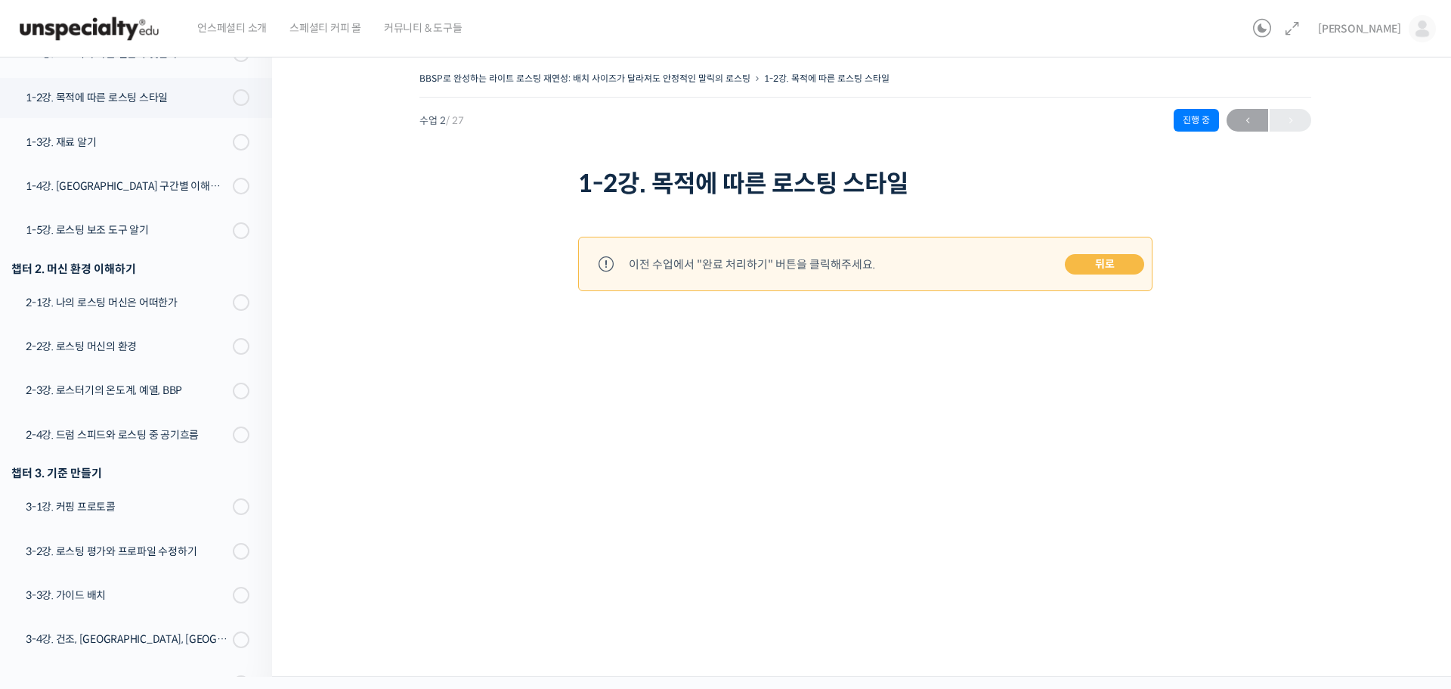
scroll to position [288, 0]
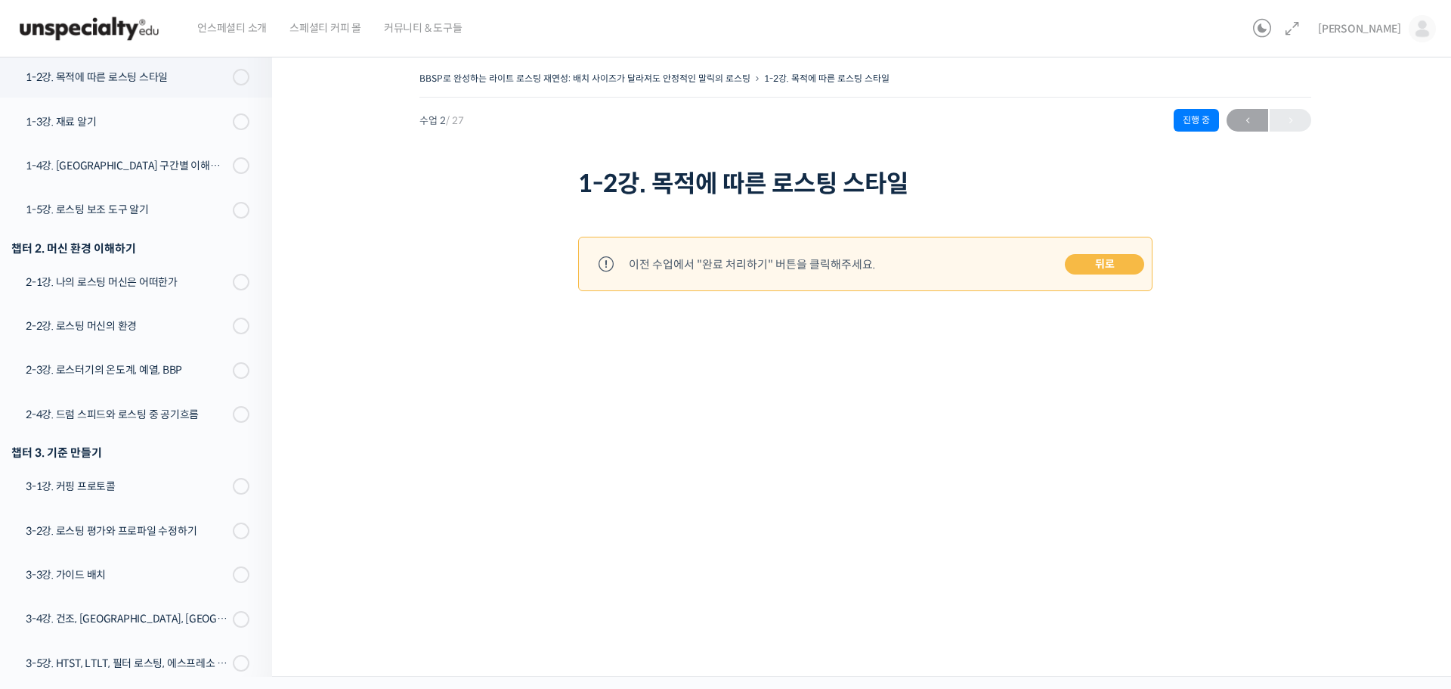
click at [1129, 263] on link "뒤로" at bounding box center [1104, 264] width 79 height 21
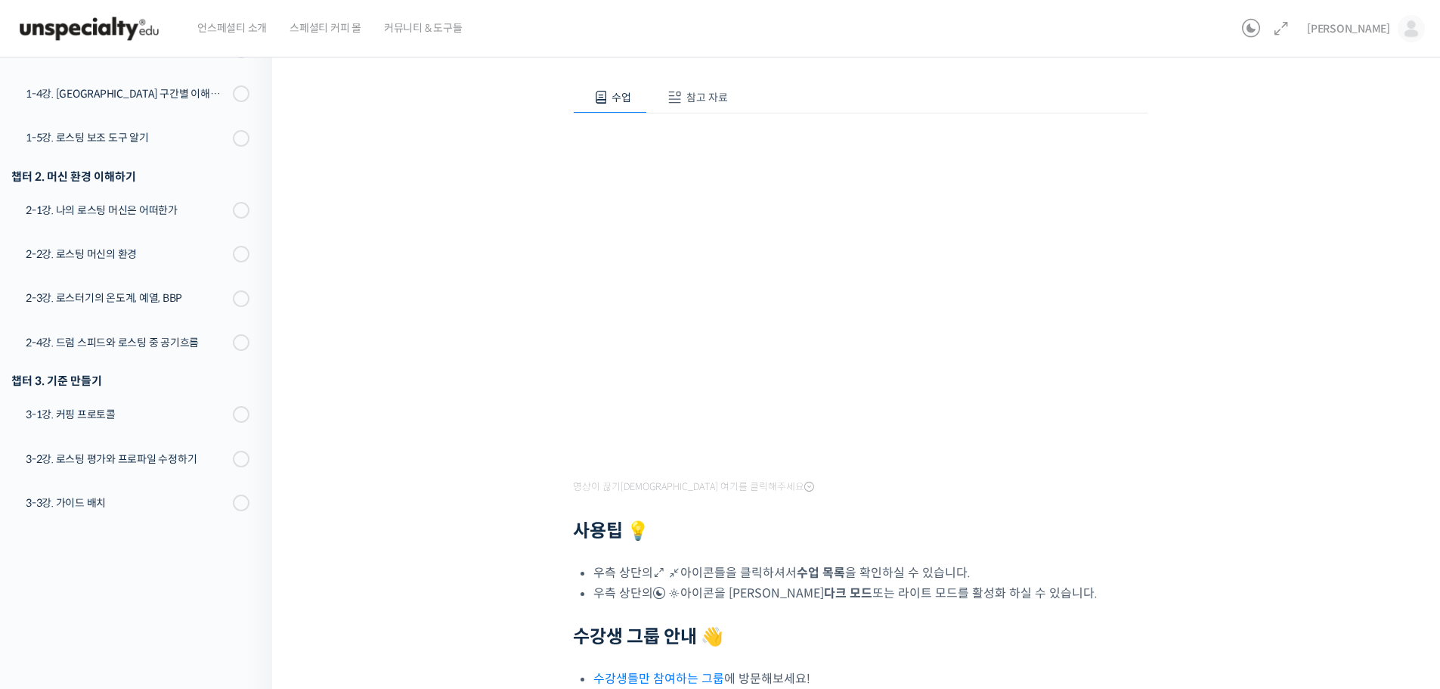
scroll to position [320, 0]
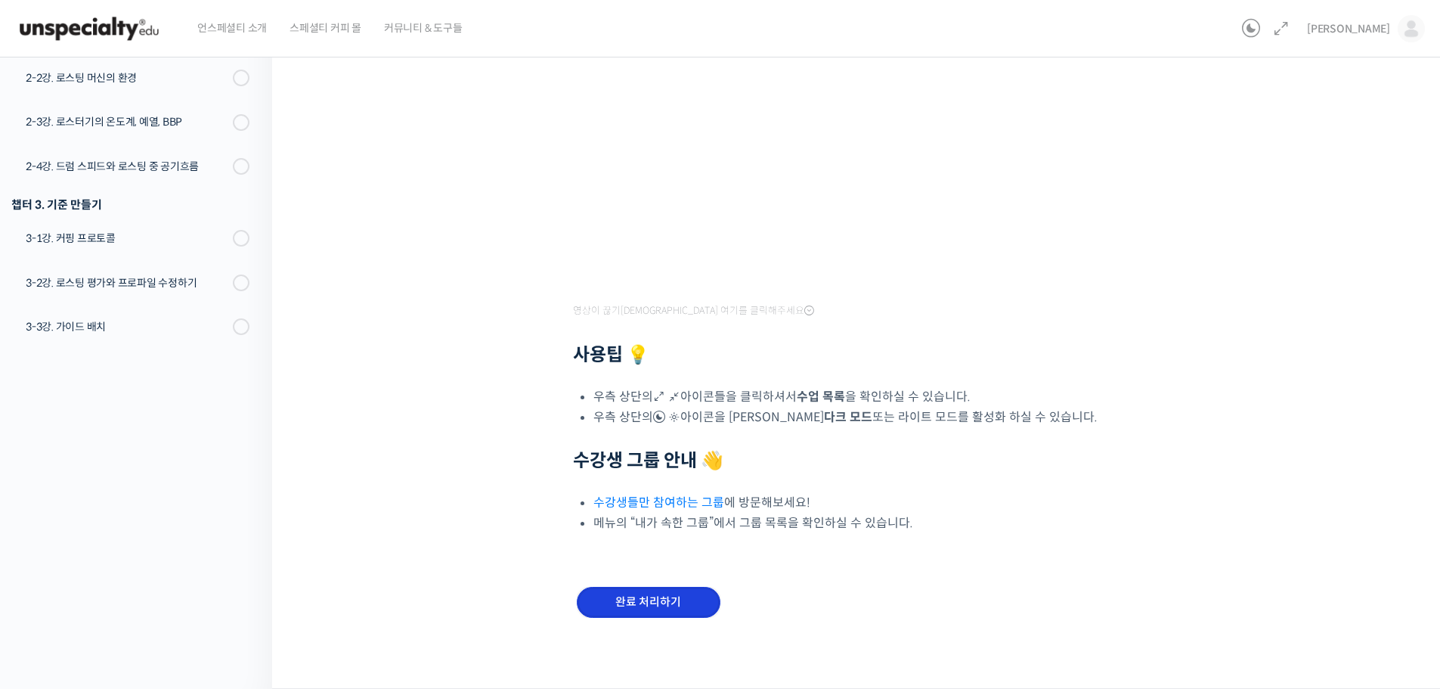
click at [689, 598] on input "완료 처리하기" at bounding box center [649, 602] width 144 height 31
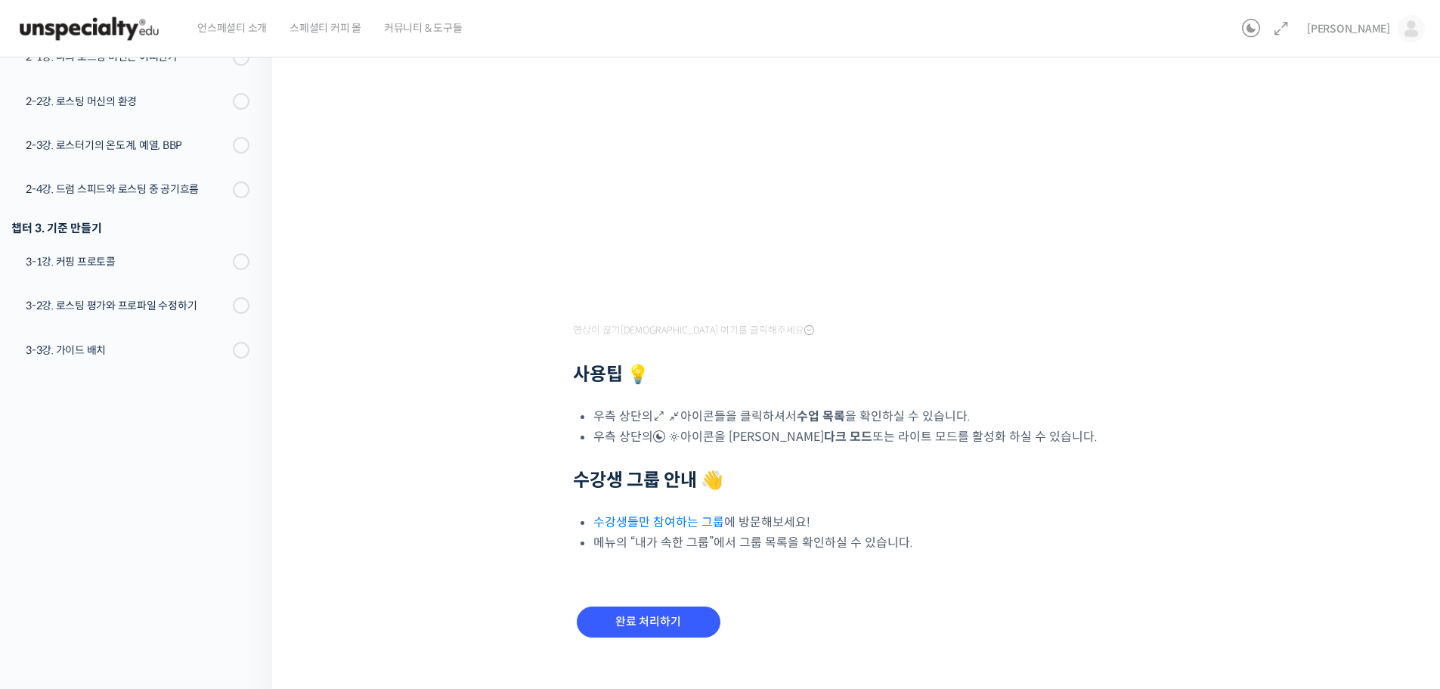
scroll to position [320, 0]
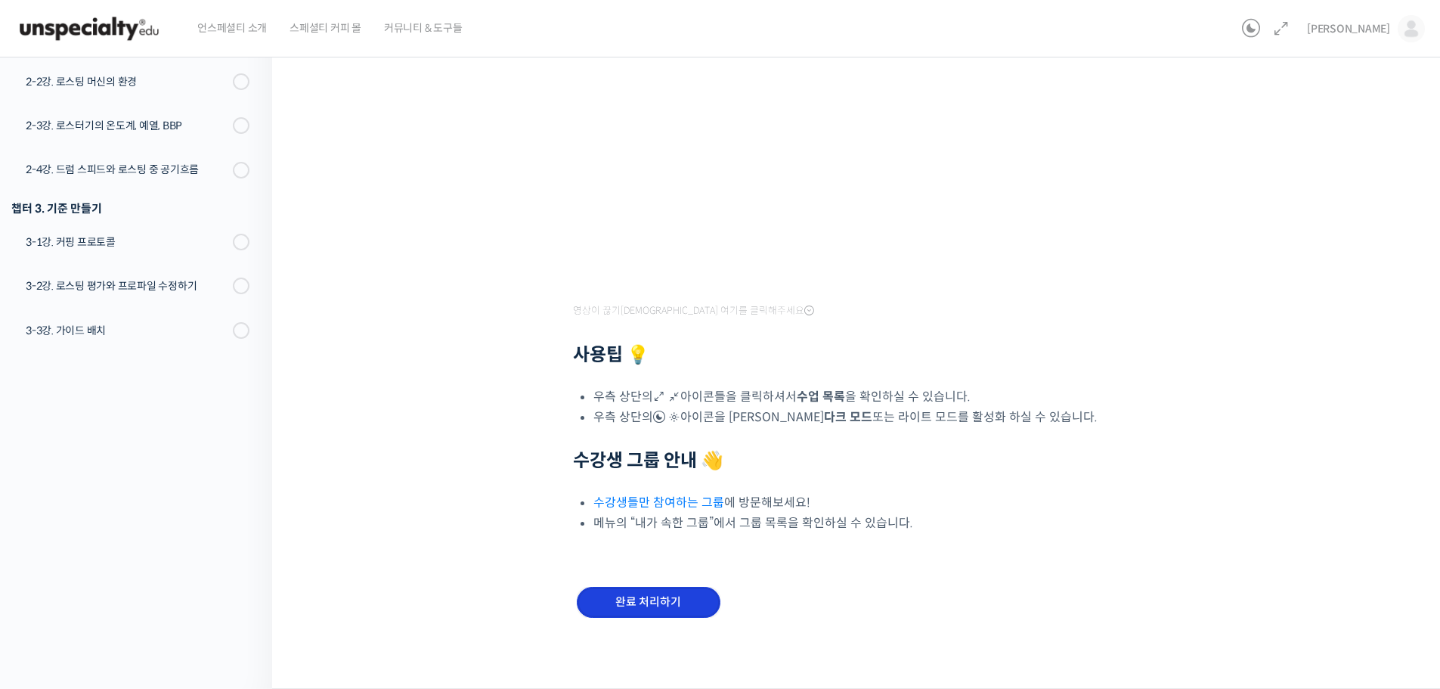
click at [602, 590] on input "완료 처리하기" at bounding box center [649, 602] width 144 height 31
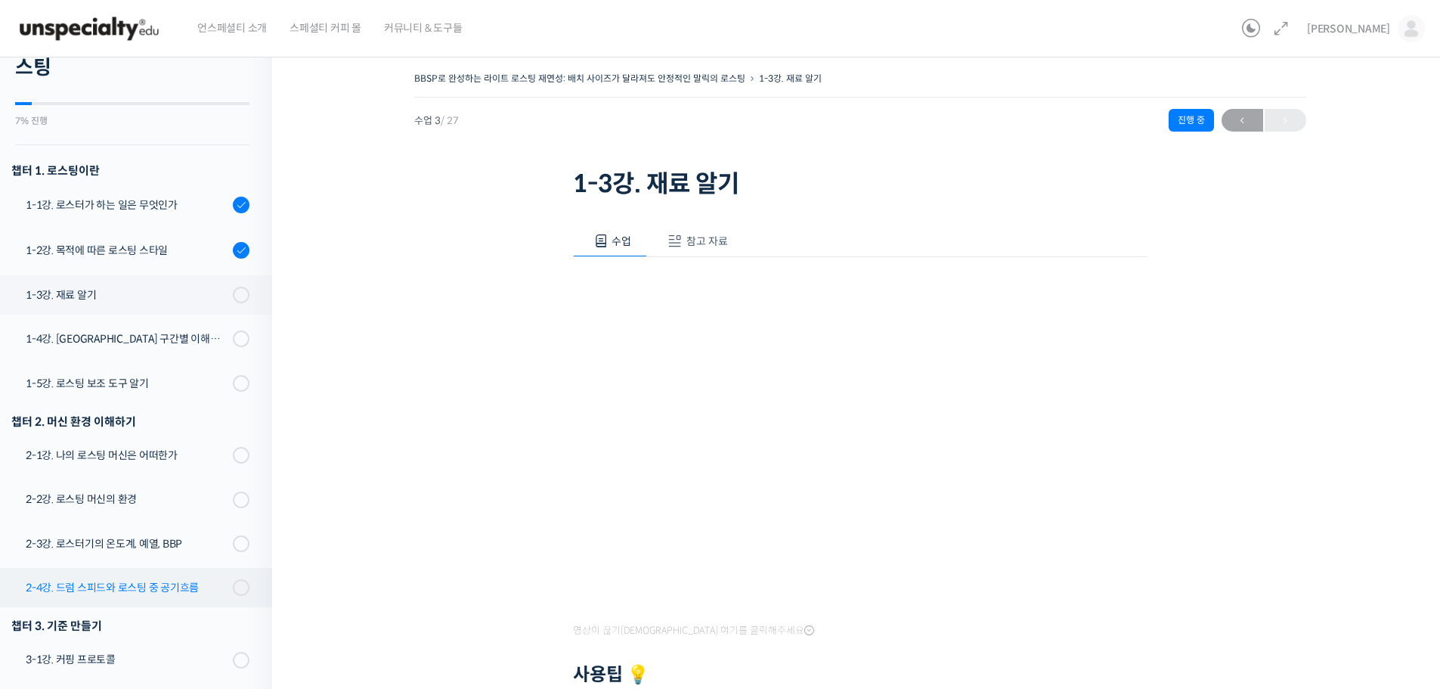
scroll to position [108, 0]
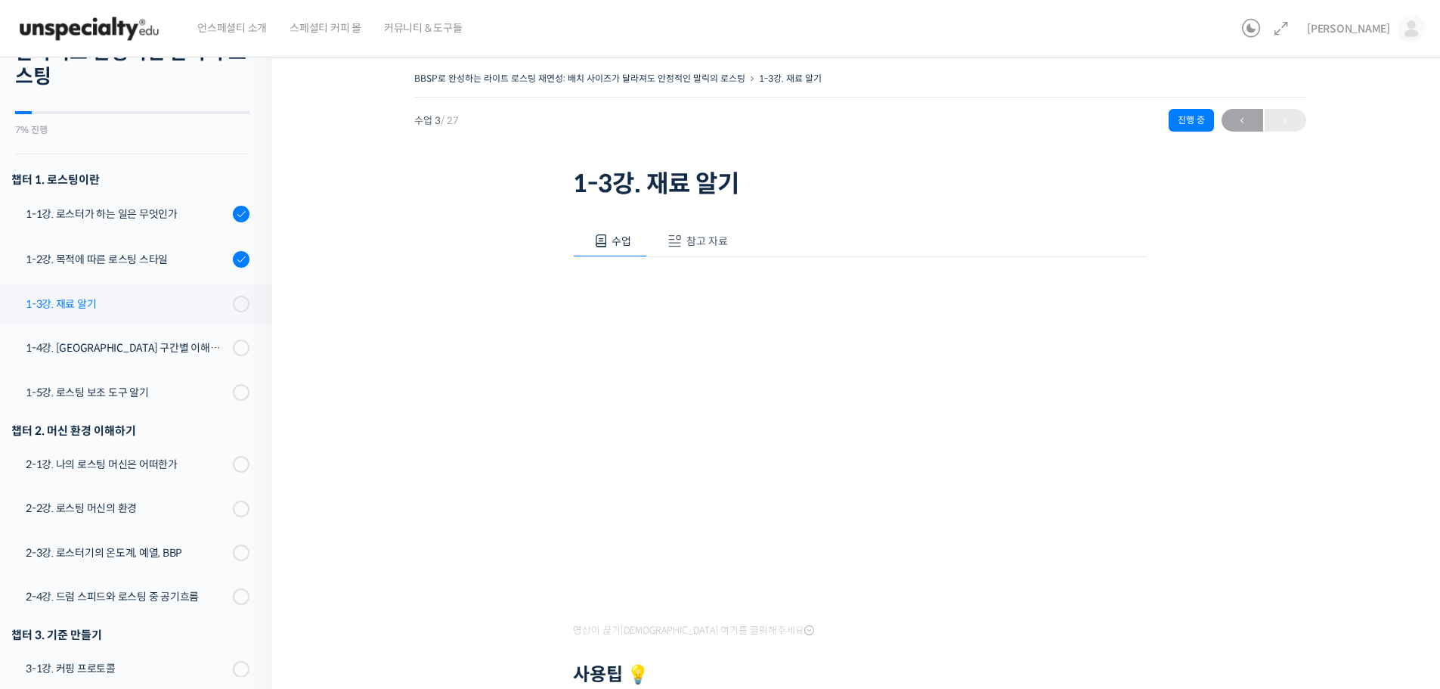
click at [70, 298] on div "1-3강. 재료 알기" at bounding box center [127, 304] width 203 height 17
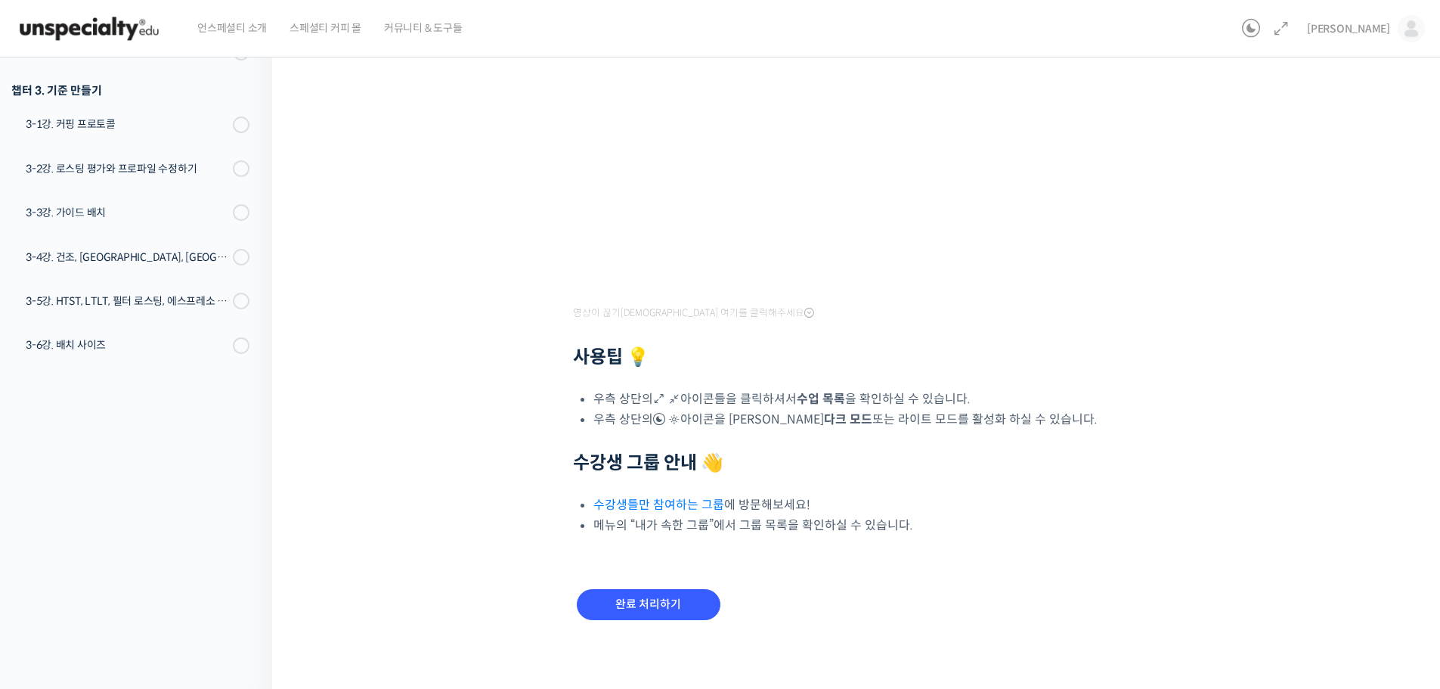
scroll to position [320, 0]
click at [665, 588] on input "완료 처리하기" at bounding box center [649, 602] width 144 height 31
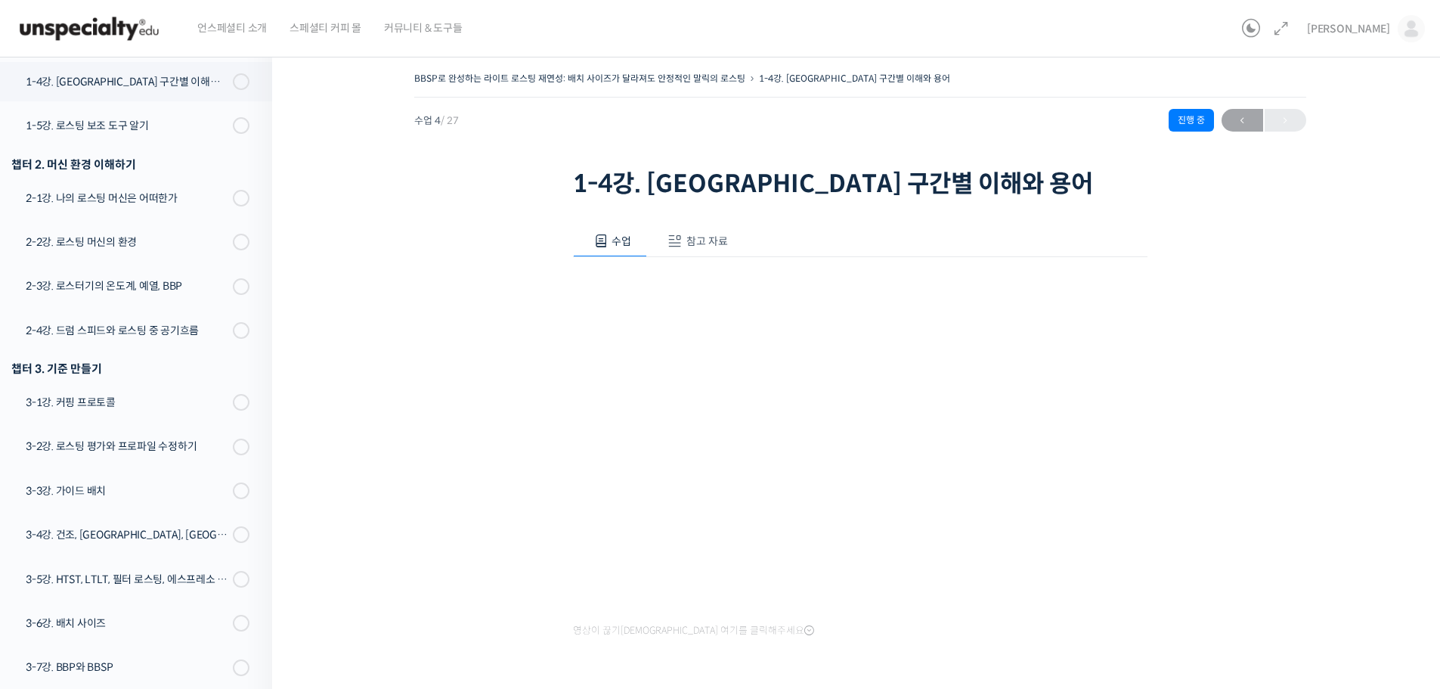
scroll to position [380, 0]
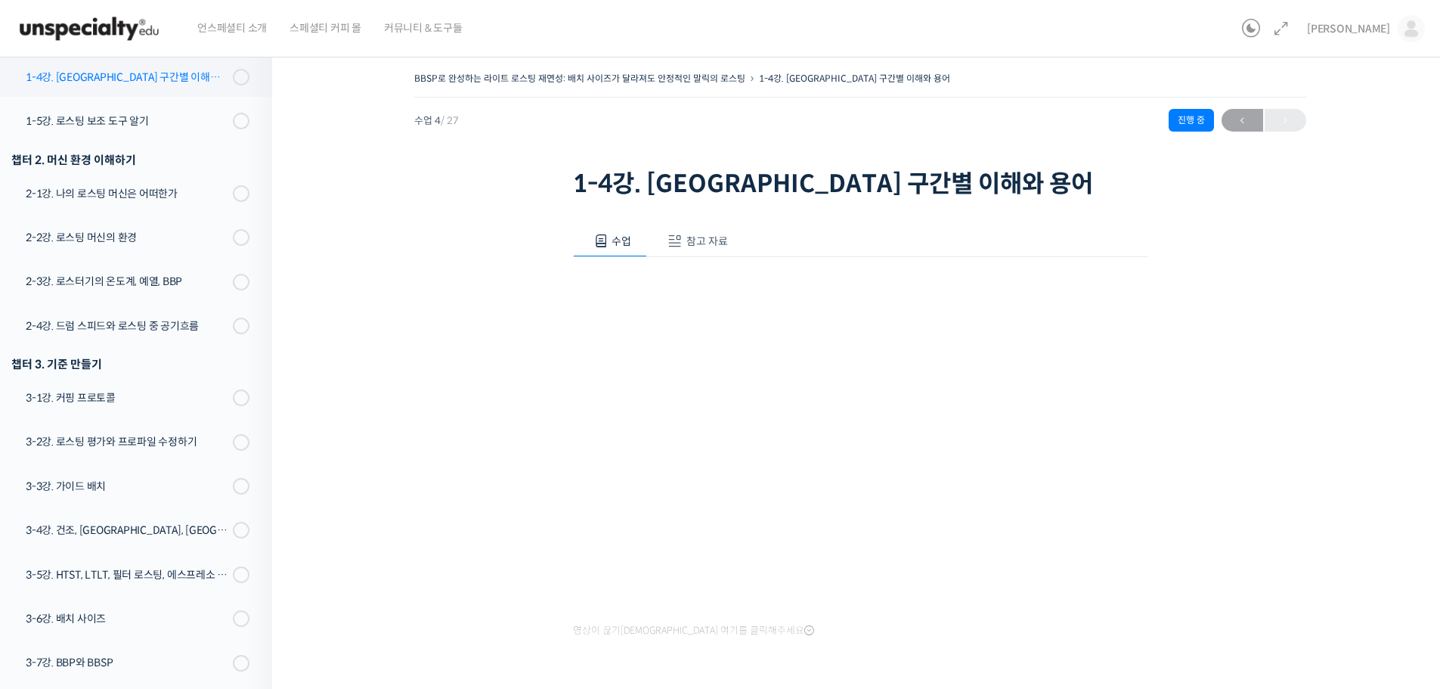
click at [130, 81] on div "1-4강. [GEOGRAPHIC_DATA] 구간별 이해와 용어" at bounding box center [127, 77] width 203 height 17
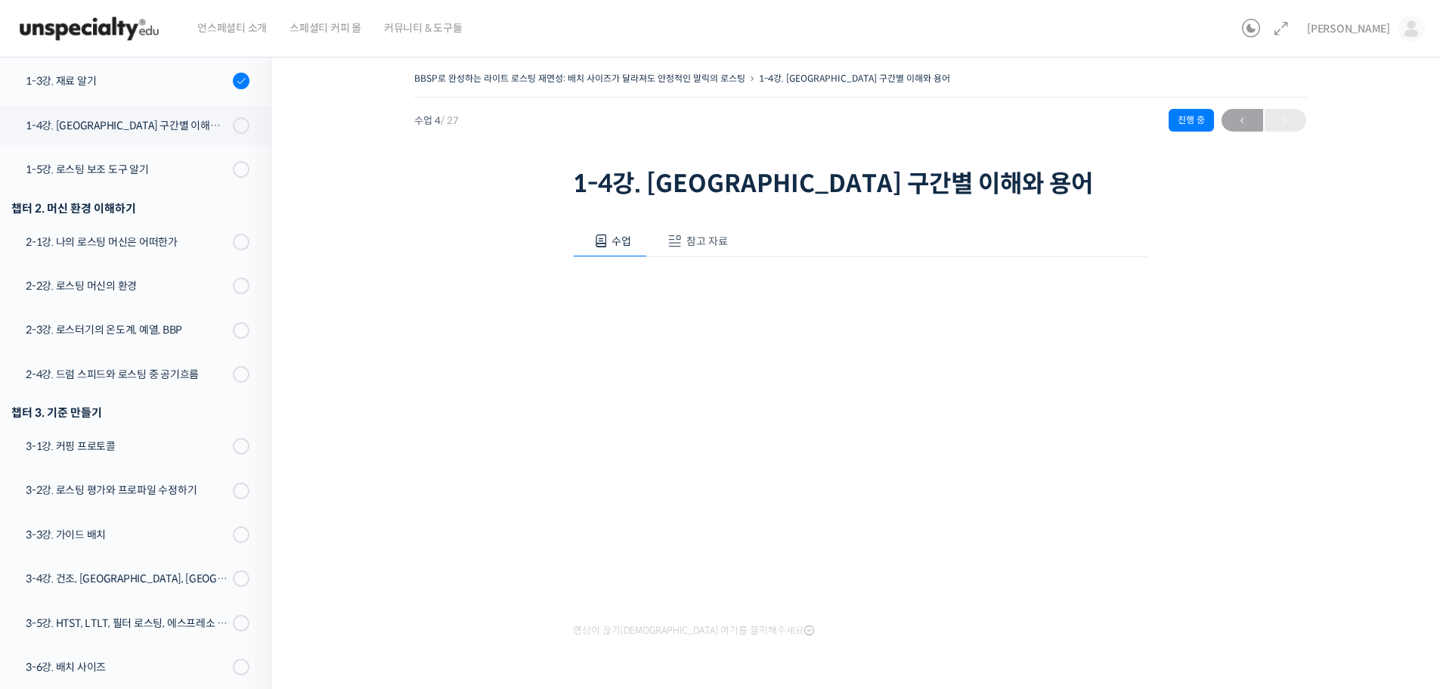
scroll to position [380, 0]
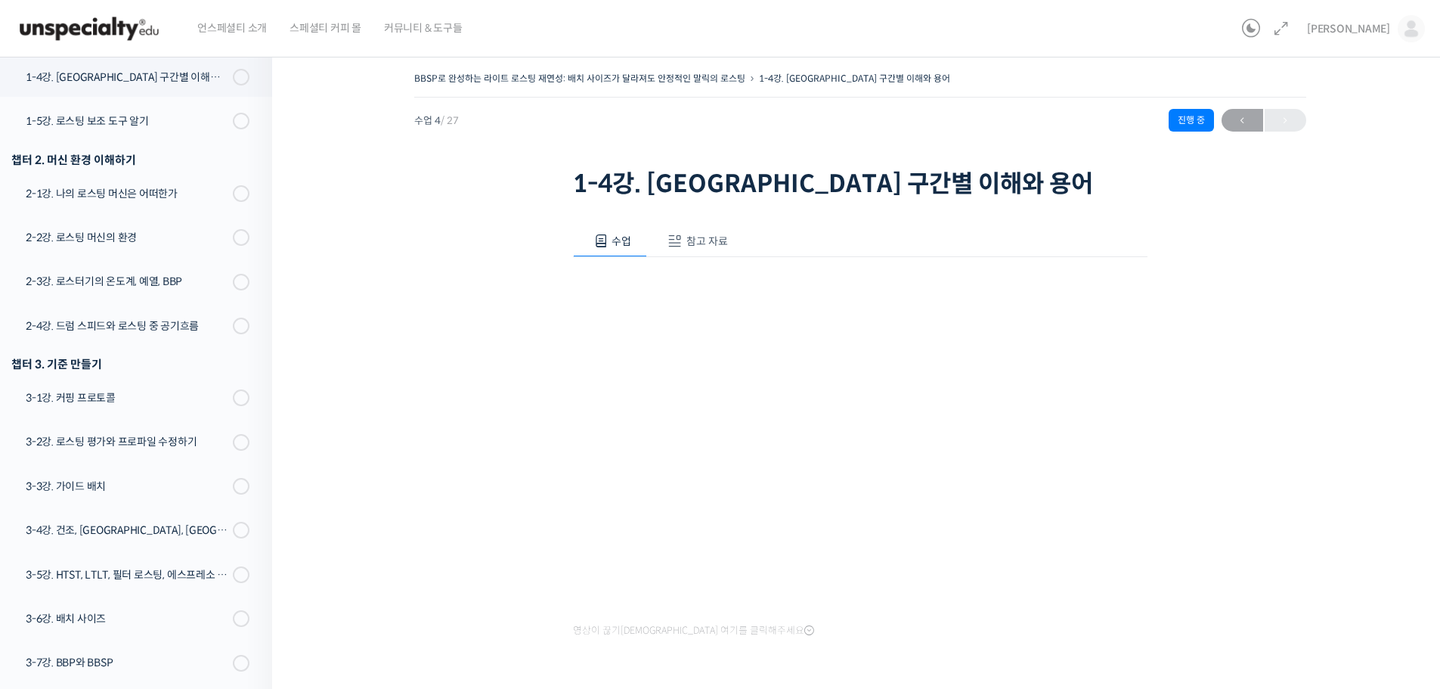
click at [352, 413] on div "BBSP로 완성하는 라이트 로스팅 재연성: 배치 사이즈가 달라져도 안정적인 말릭의 로스팅 1-4강. 로스팅 구간별 이해와 용어 진행 중 수업 …" at bounding box center [860, 417] width 1024 height 698
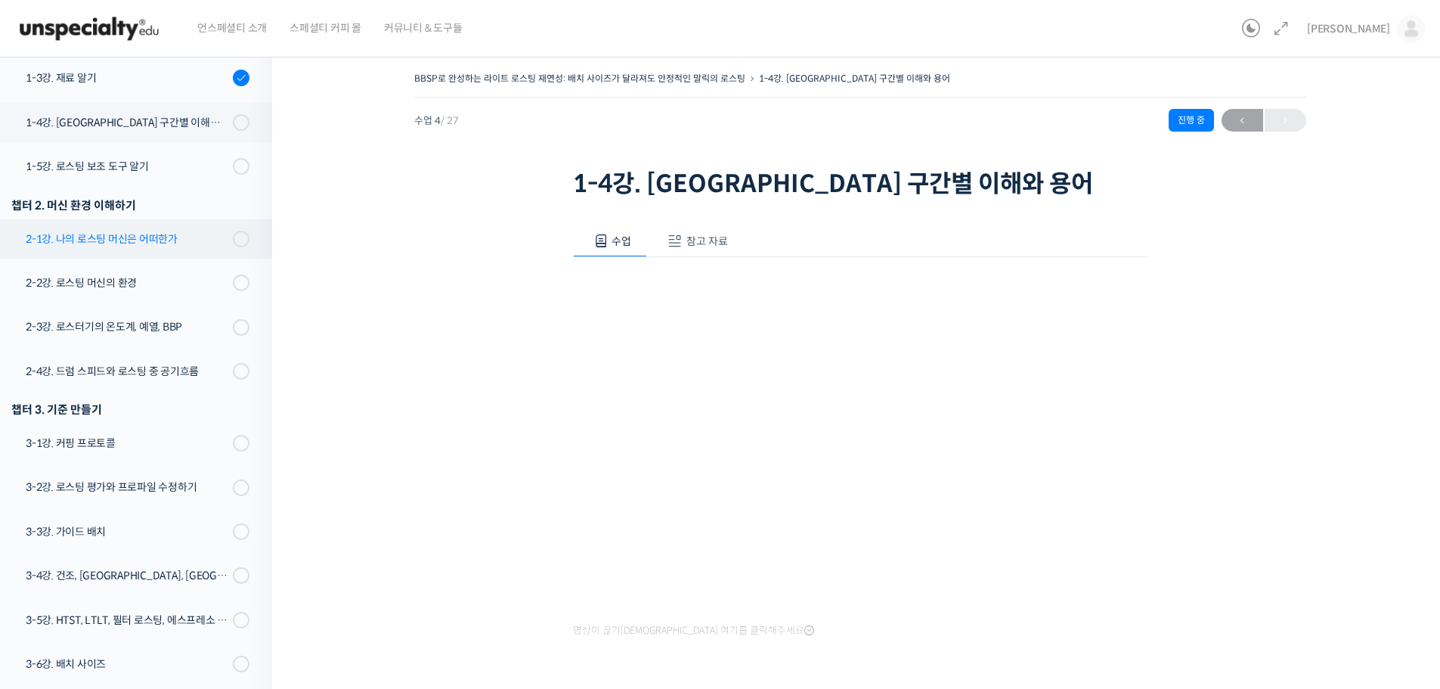
scroll to position [259, 0]
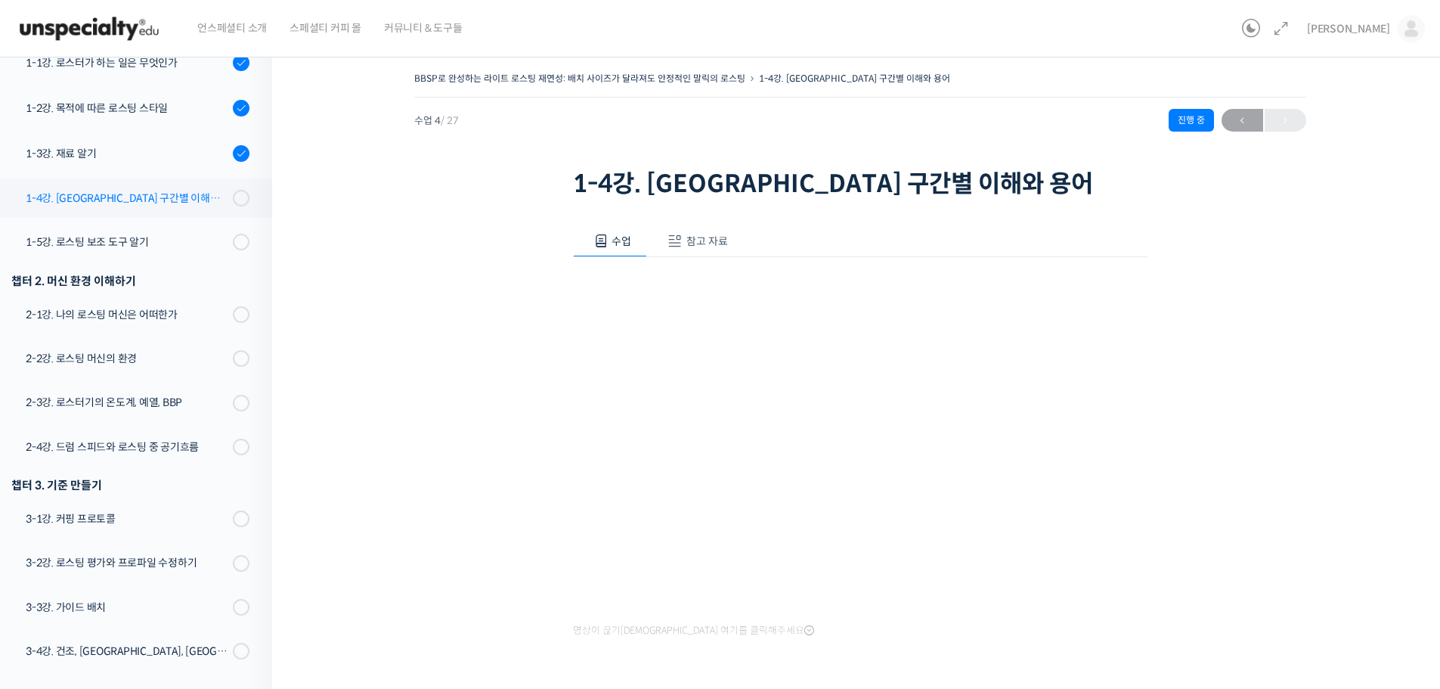
click at [152, 192] on div "1-4강. [GEOGRAPHIC_DATA] 구간별 이해와 용어" at bounding box center [127, 198] width 203 height 17
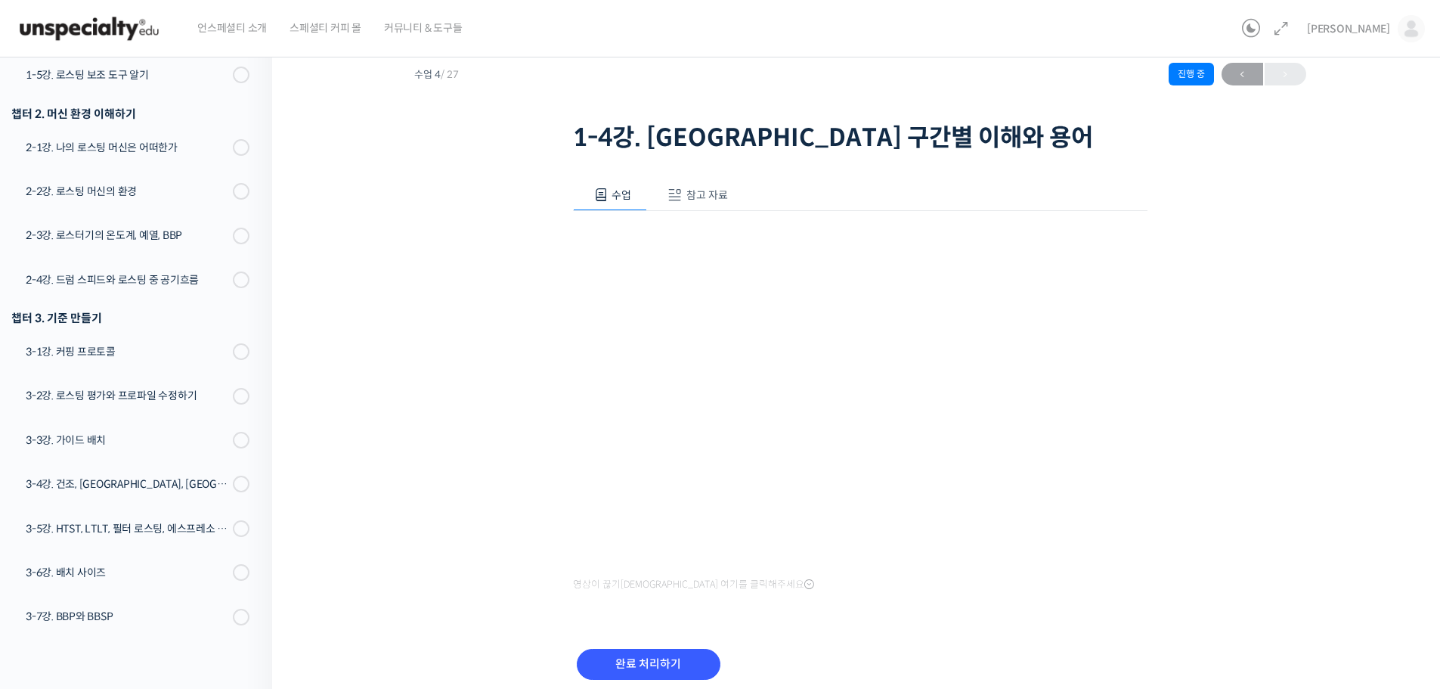
scroll to position [108, 0]
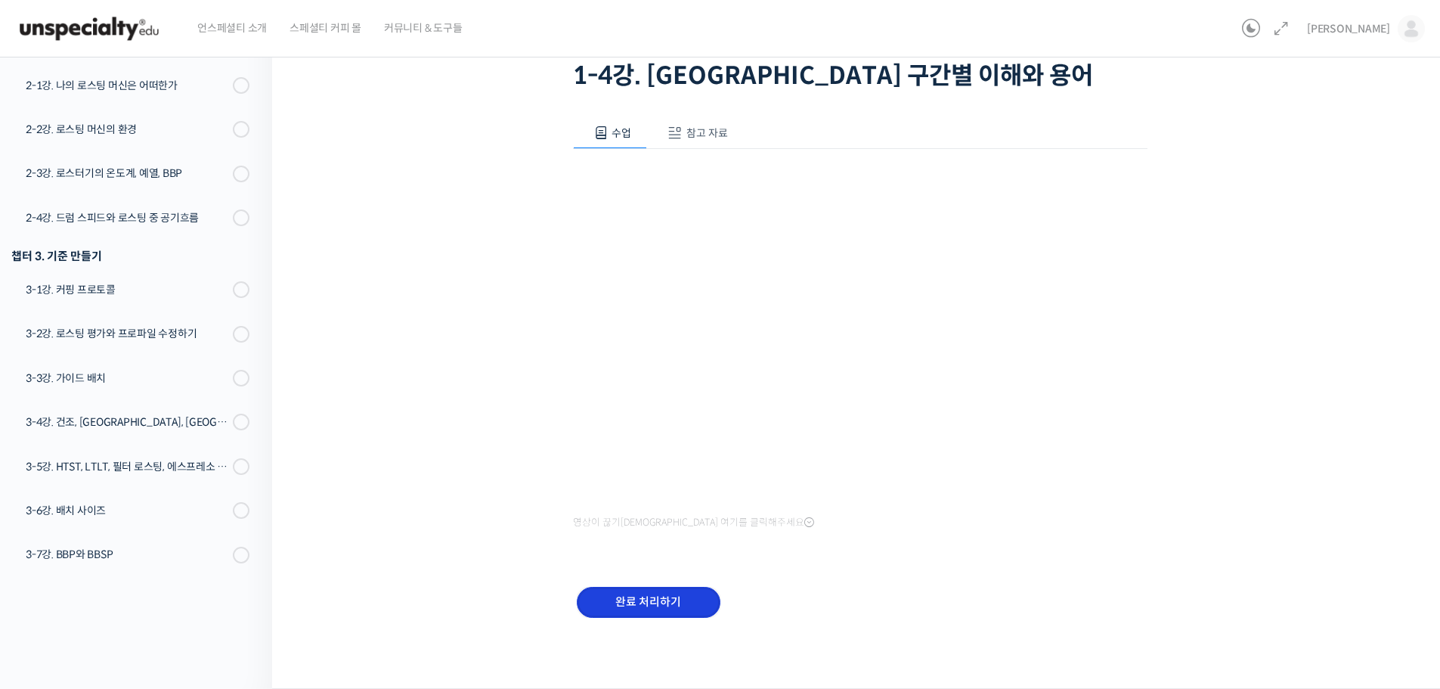
click at [651, 596] on input "완료 처리하기" at bounding box center [649, 602] width 144 height 31
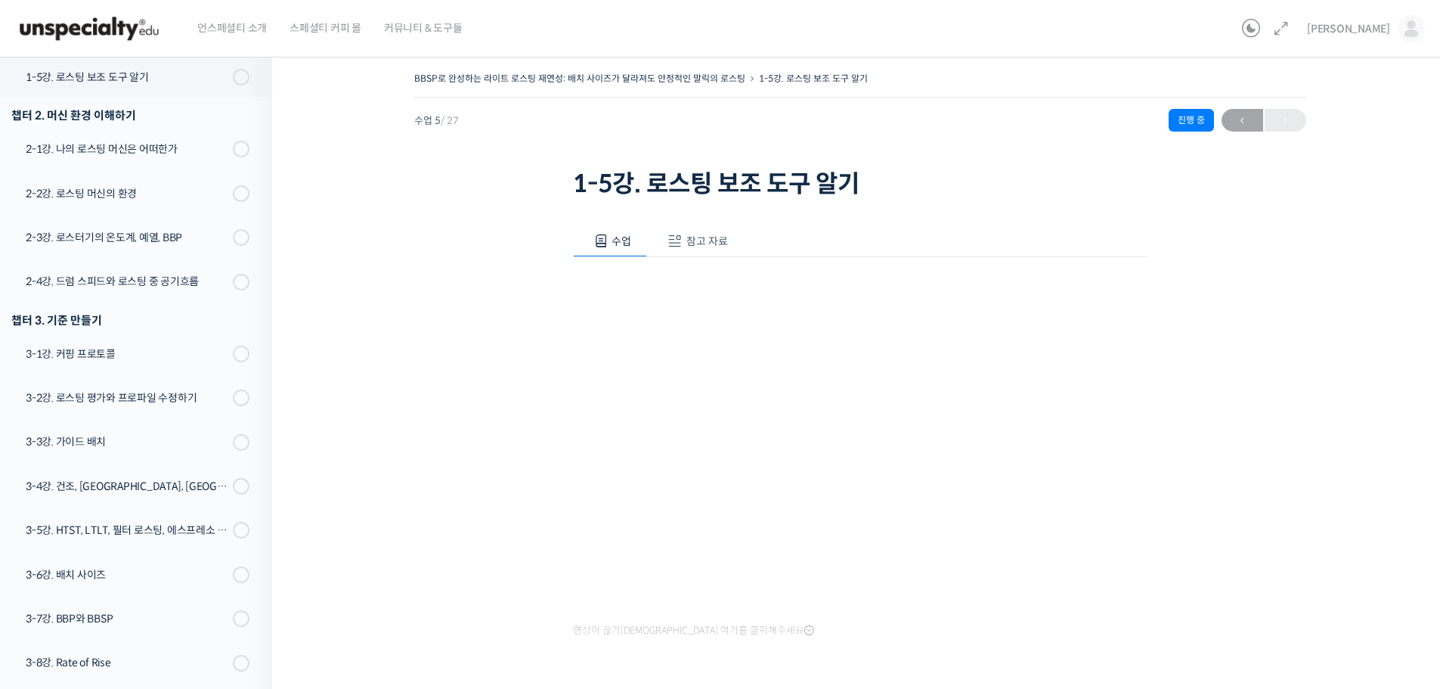
scroll to position [350, 0]
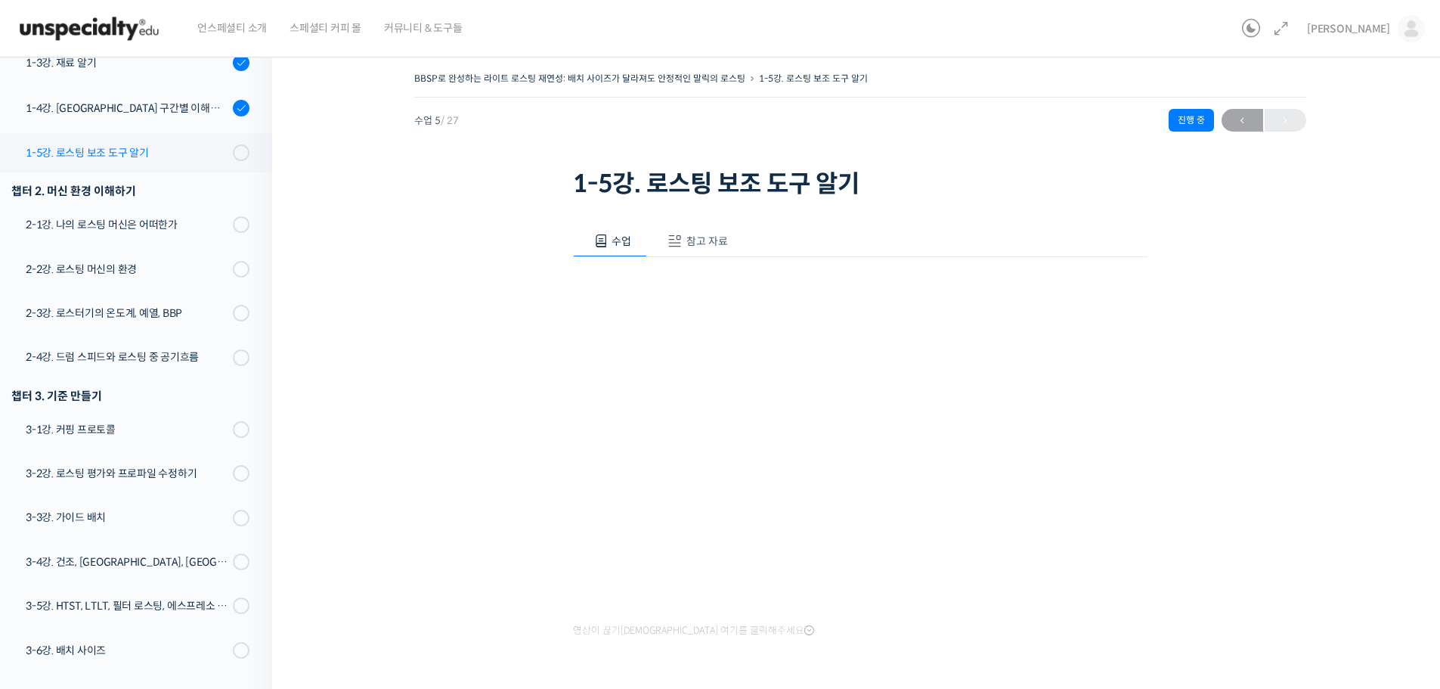
click at [135, 138] on link "1-5강. 로스팅 보조 도구 알기" at bounding box center [132, 152] width 280 height 39
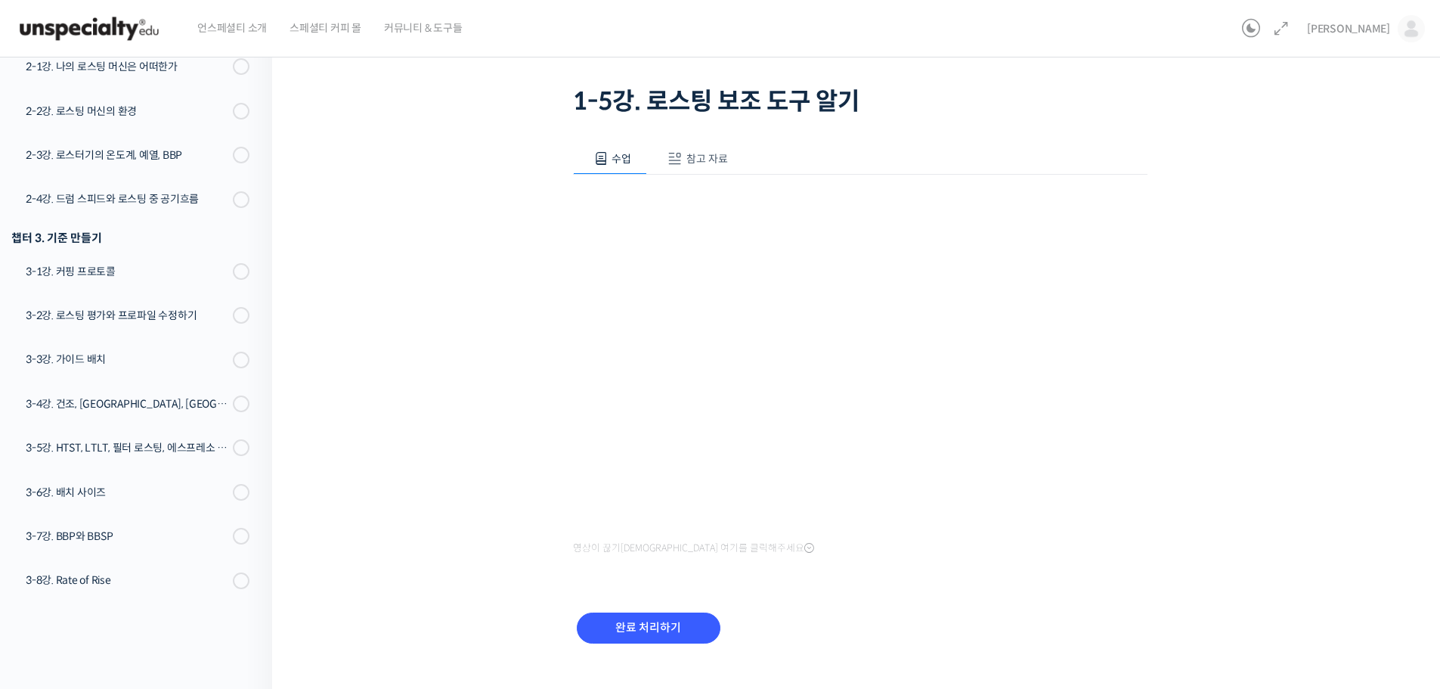
scroll to position [108, 0]
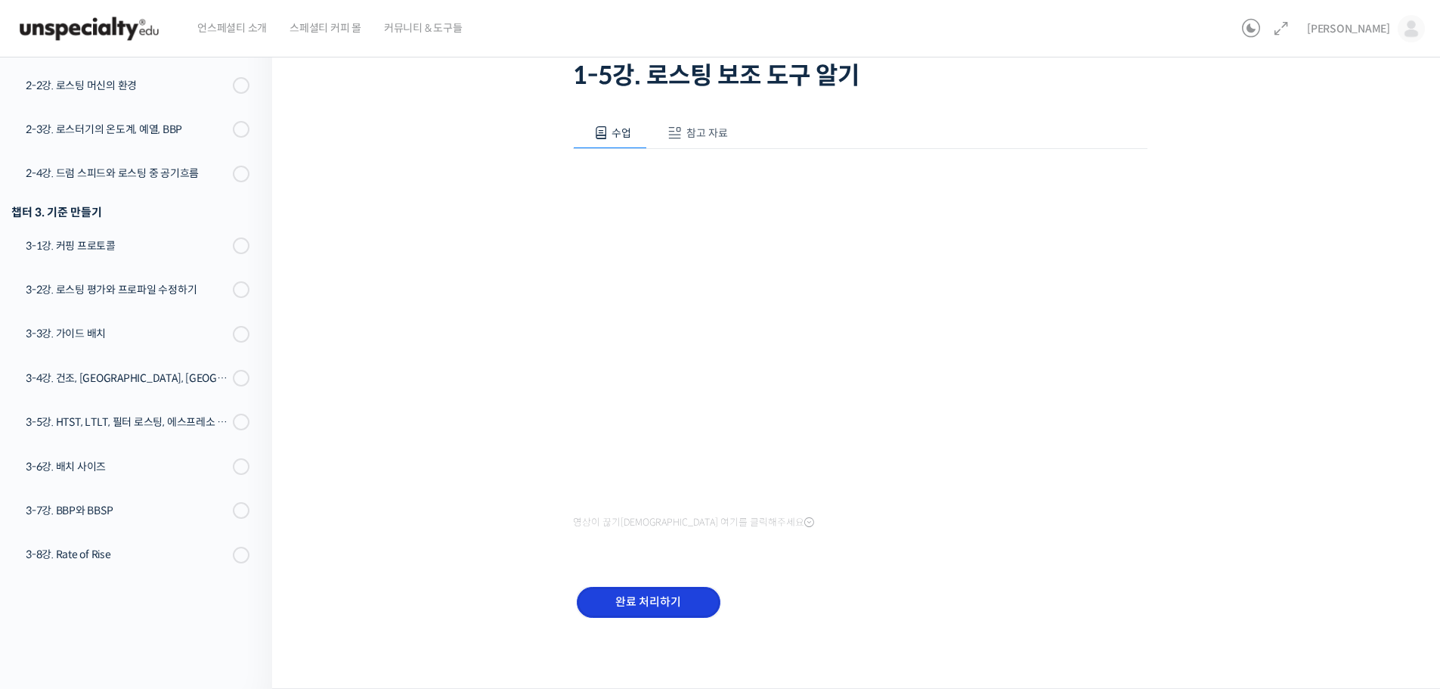
click at [663, 604] on input "완료 처리하기" at bounding box center [649, 602] width 144 height 31
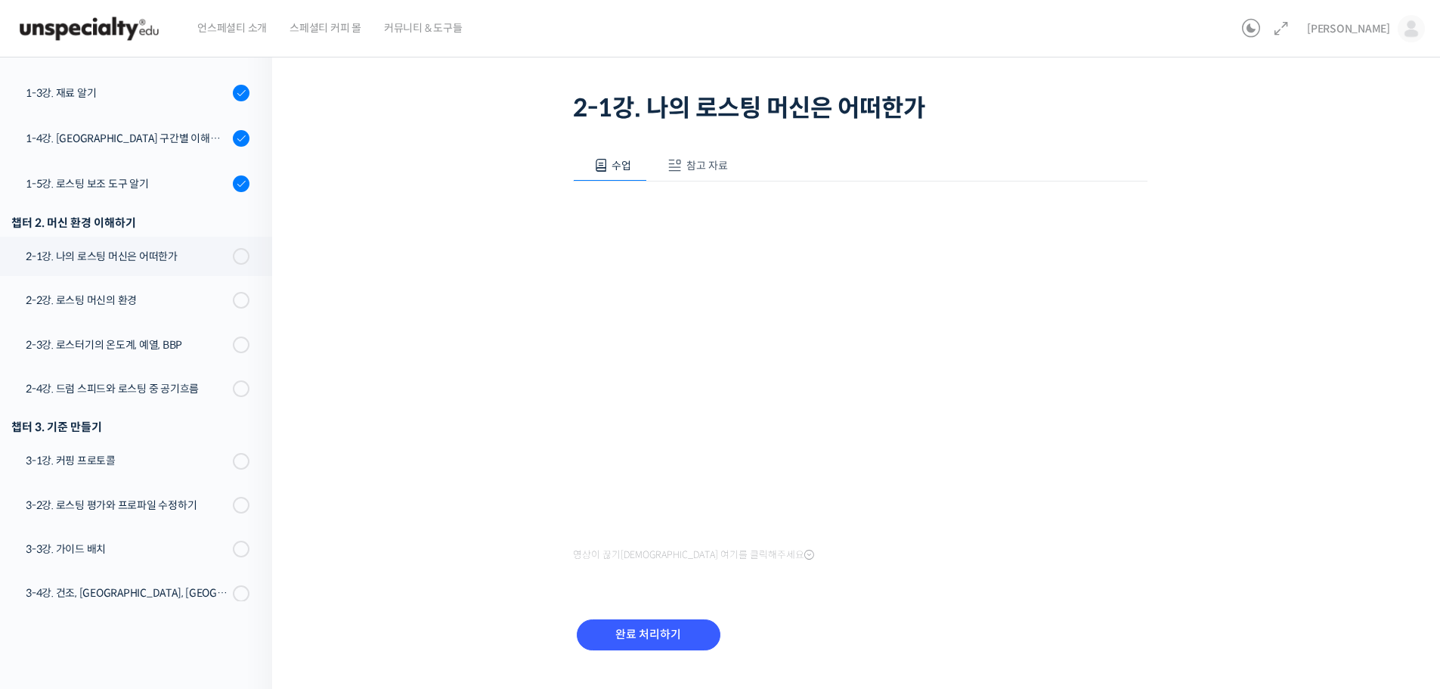
scroll to position [108, 0]
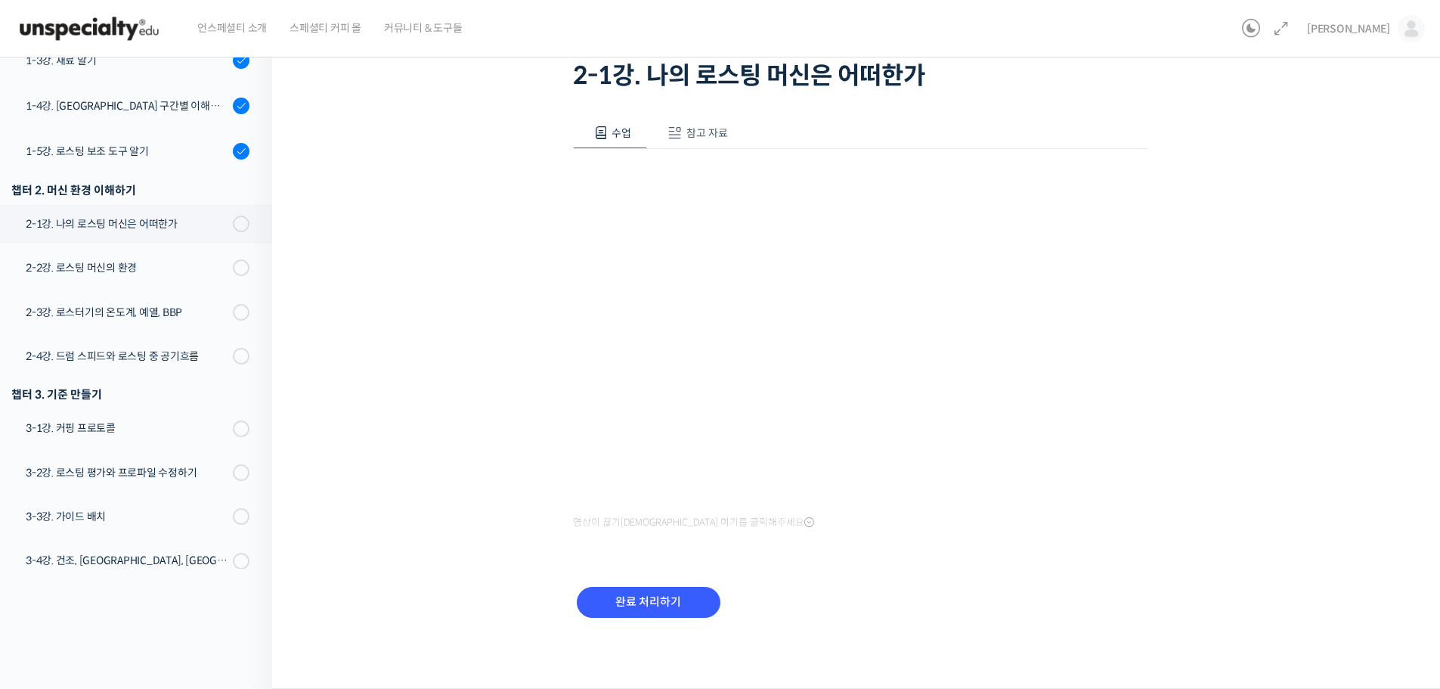
click at [499, 528] on div "BBSP로 완성하는 라이트 로스팅 재연성: 배치 사이즈가 달라져도 안정적인 말릭의 로스팅 2-1강. 나의 로스팅 머신은 어떠한가 진행 중 수업…" at bounding box center [860, 309] width 1024 height 698
click at [669, 607] on input "완료 처리하기" at bounding box center [649, 602] width 144 height 31
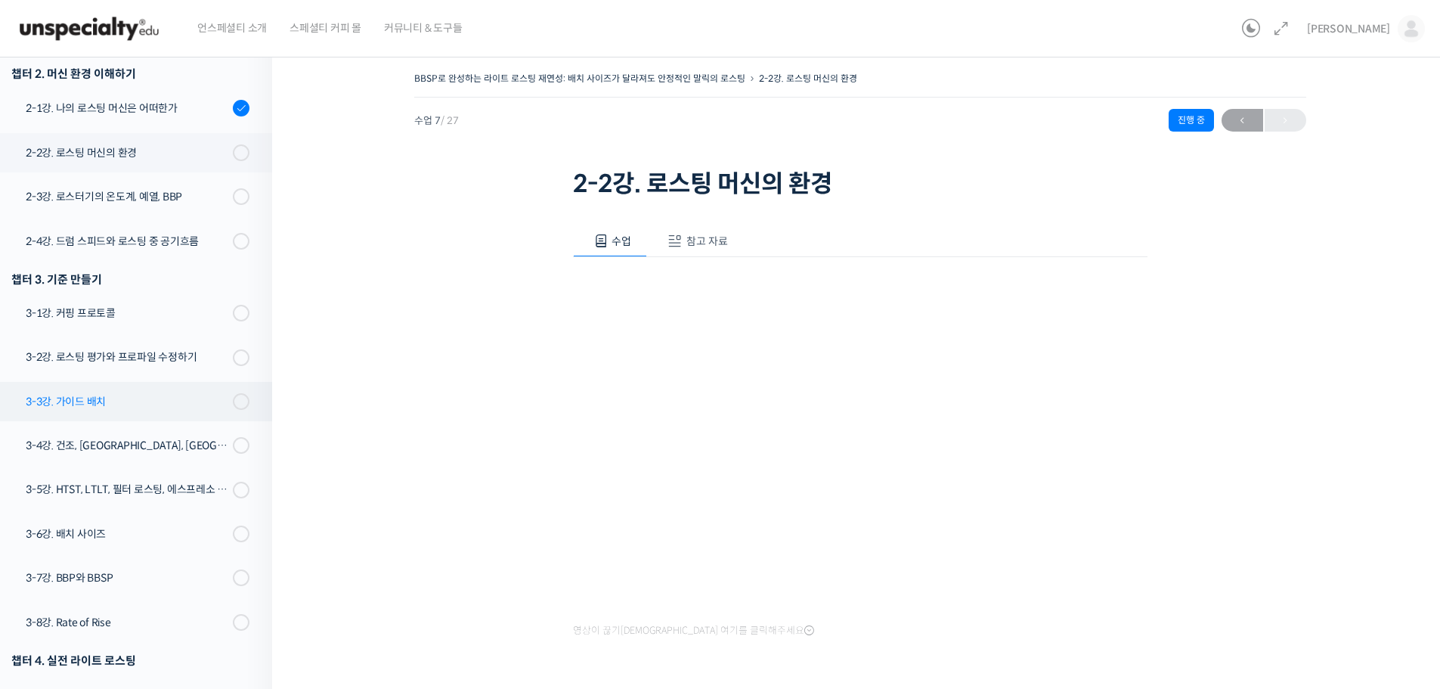
scroll to position [317, 0]
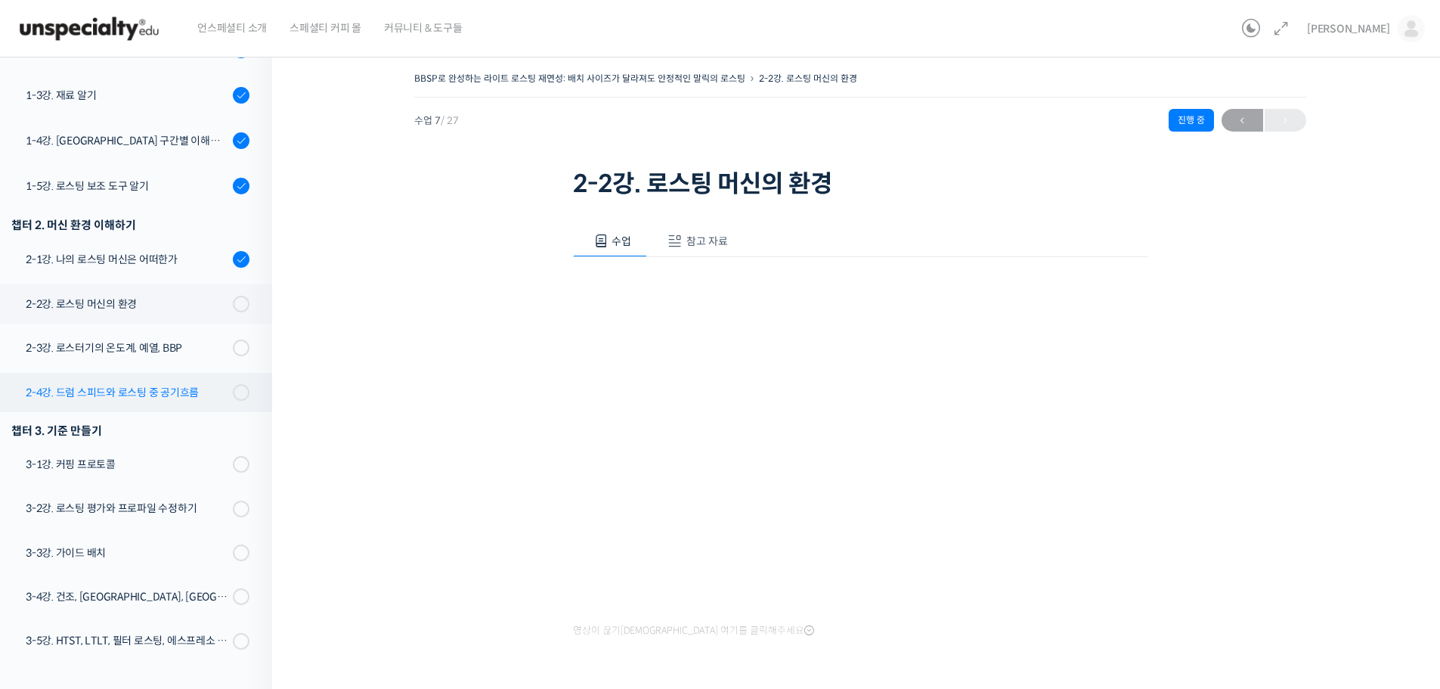
click at [187, 396] on div "2-4강. 드럼 스피드와 로스팅 중 공기흐름" at bounding box center [127, 392] width 203 height 17
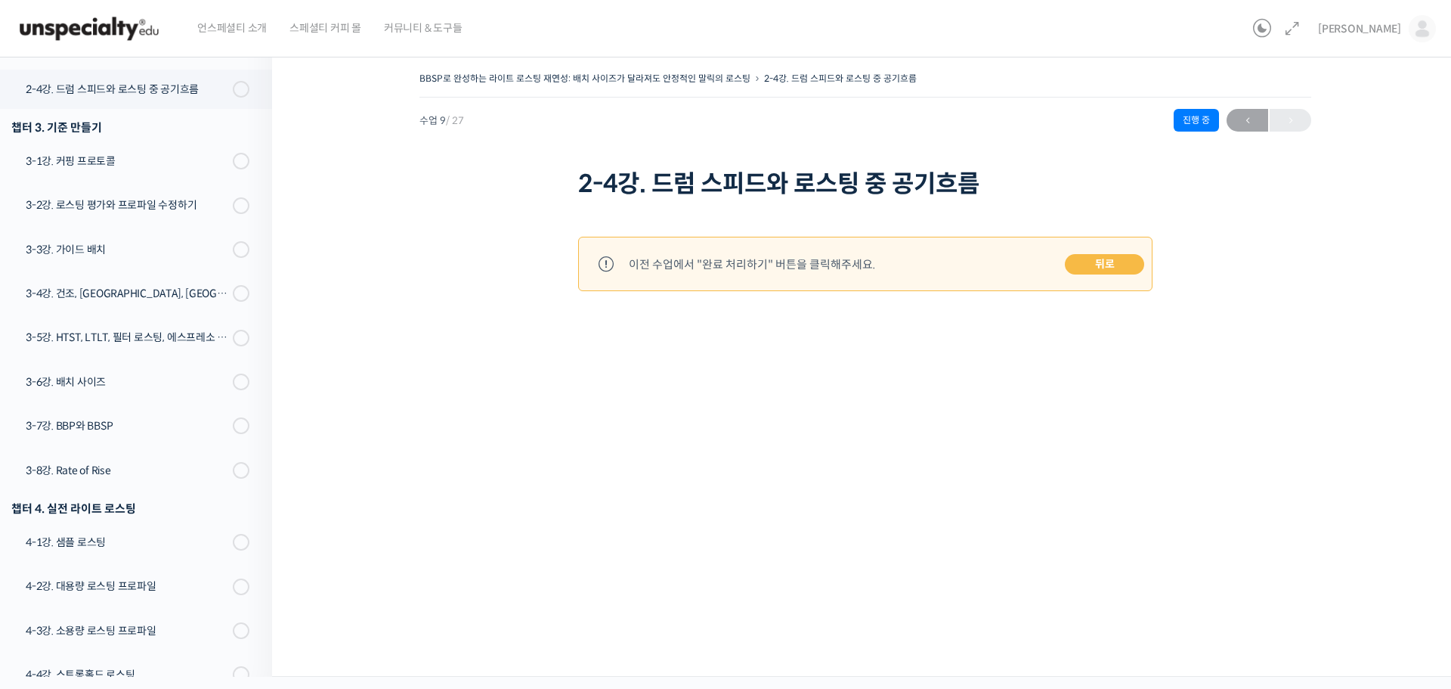
scroll to position [633, 0]
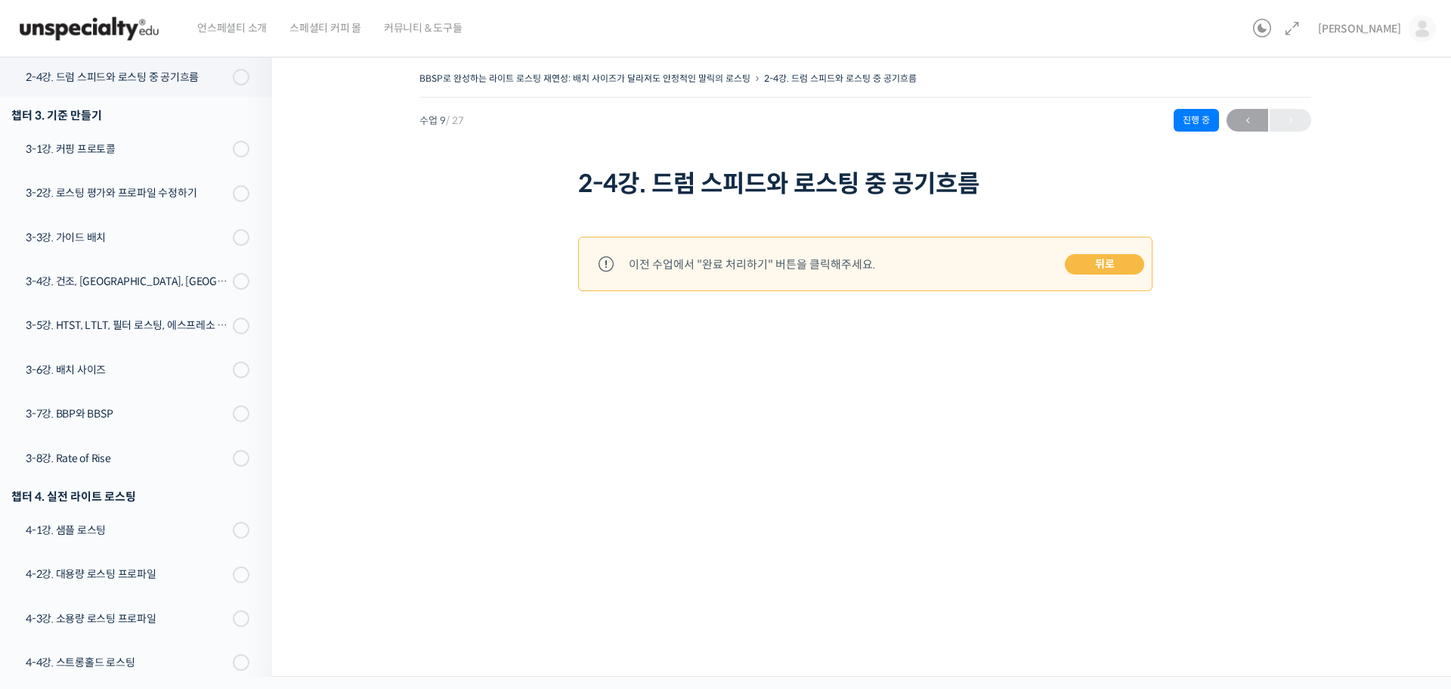
click at [1095, 268] on link "뒤로" at bounding box center [1104, 264] width 79 height 21
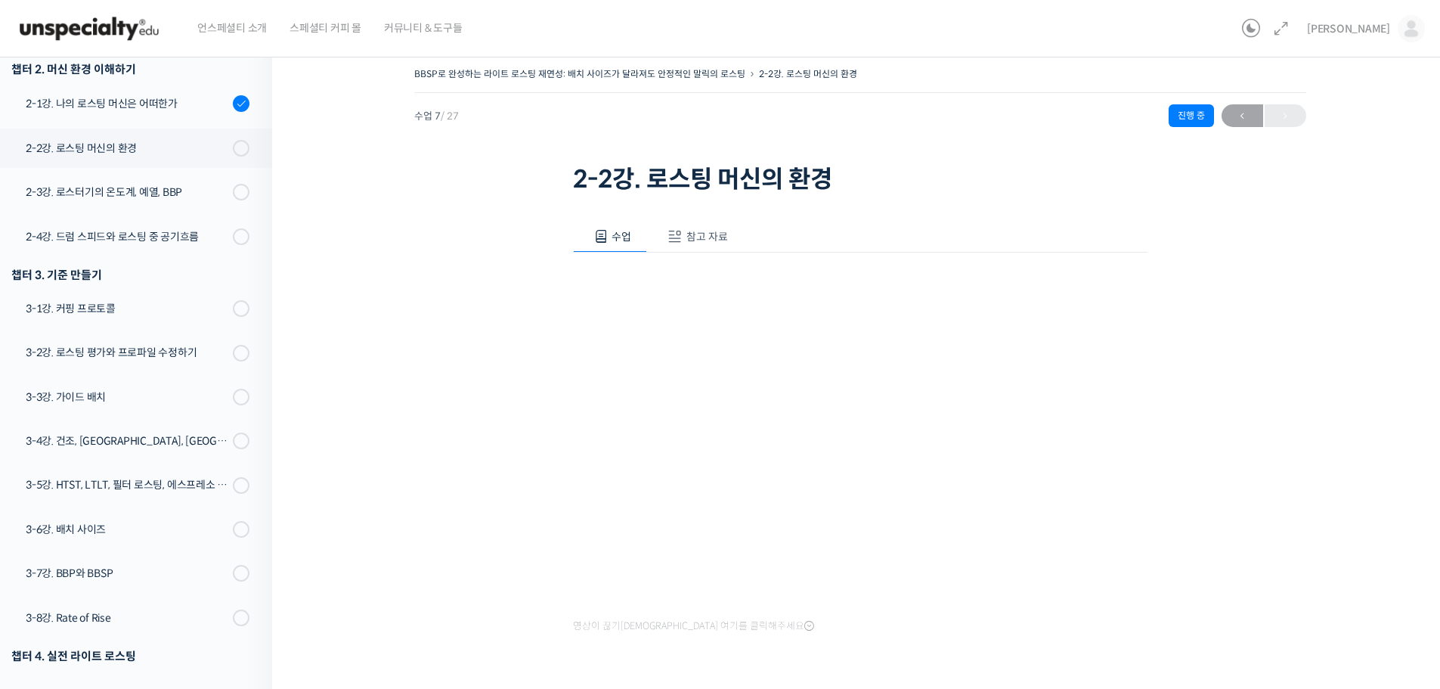
scroll to position [108, 0]
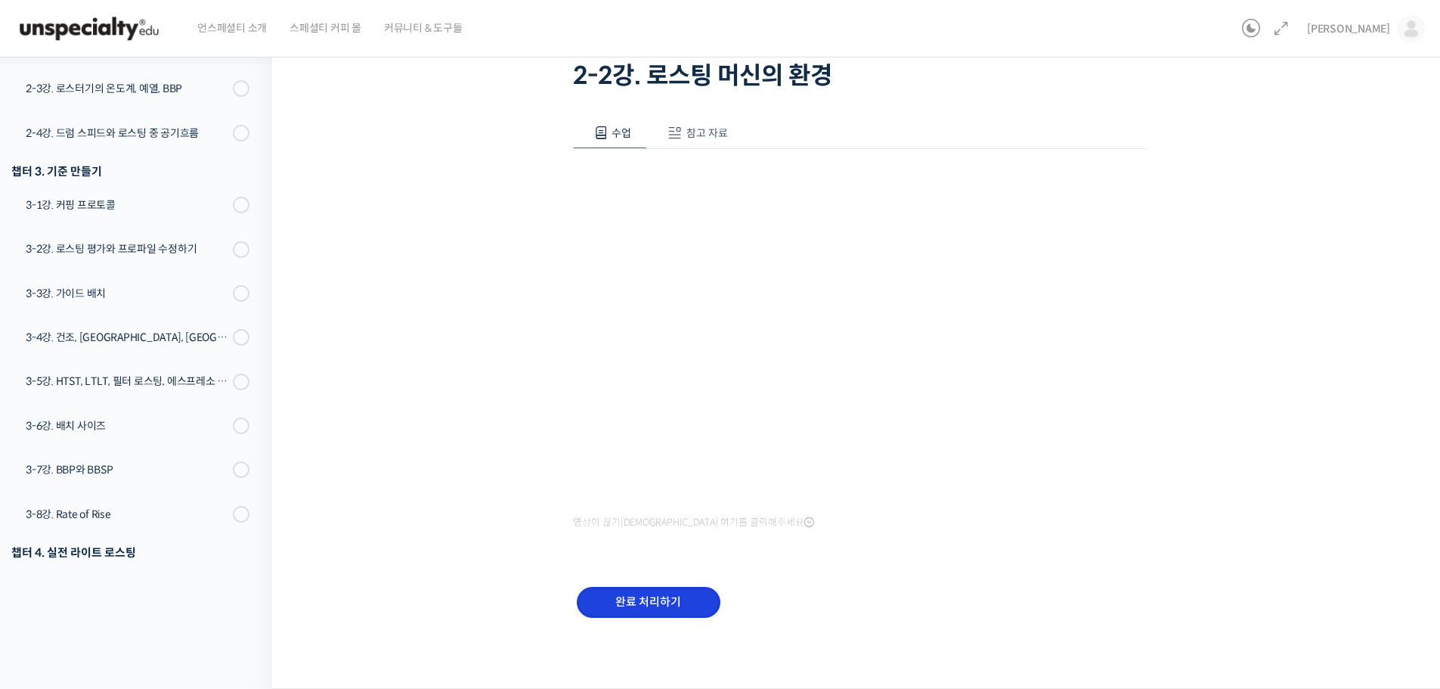
click at [621, 604] on input "완료 처리하기" at bounding box center [649, 602] width 144 height 31
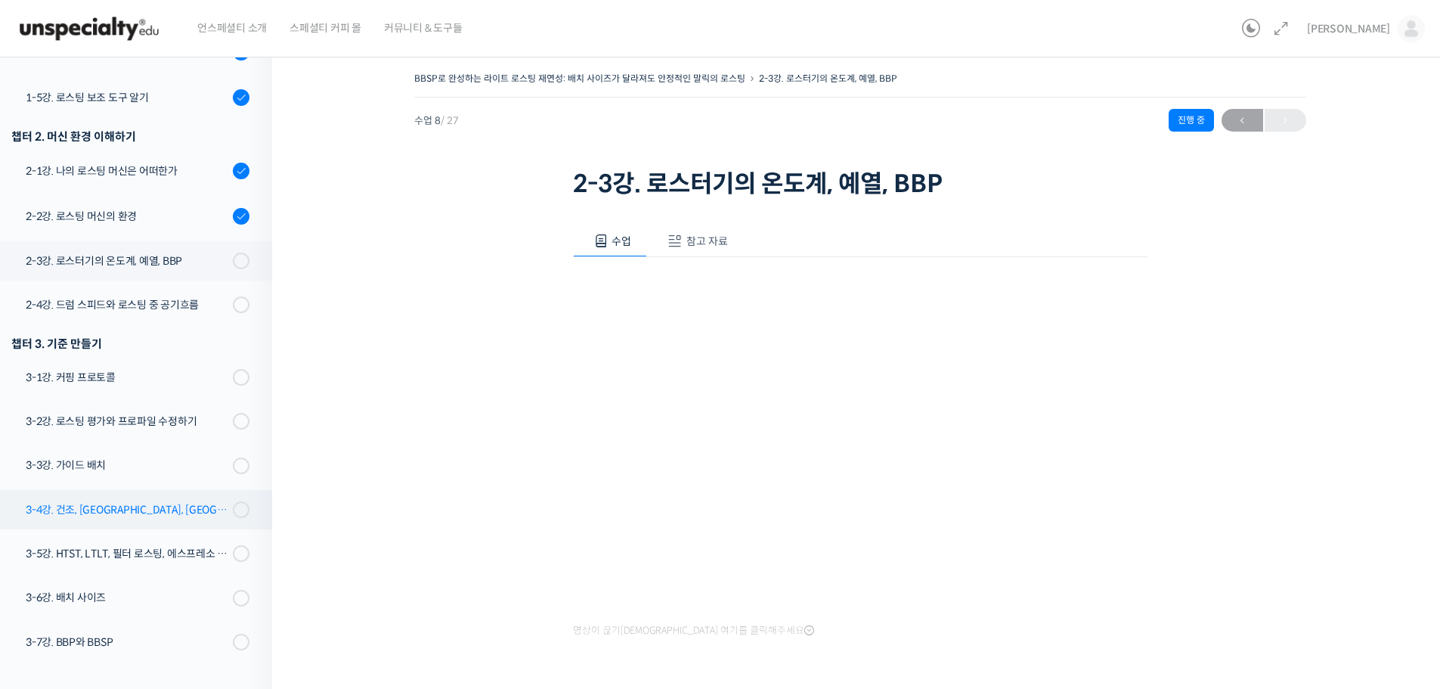
scroll to position [363, 0]
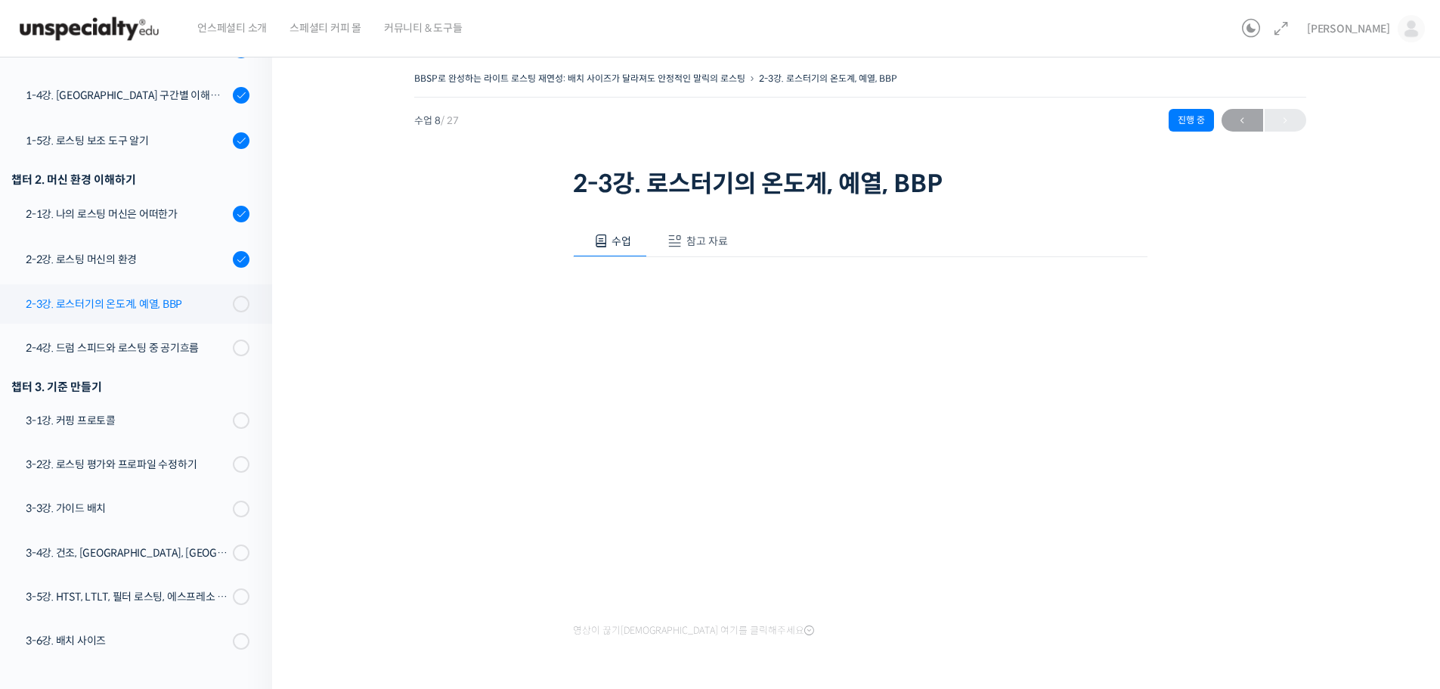
click at [133, 307] on div "2-3강. 로스터기의 온도계, 예열, BBP" at bounding box center [127, 304] width 203 height 17
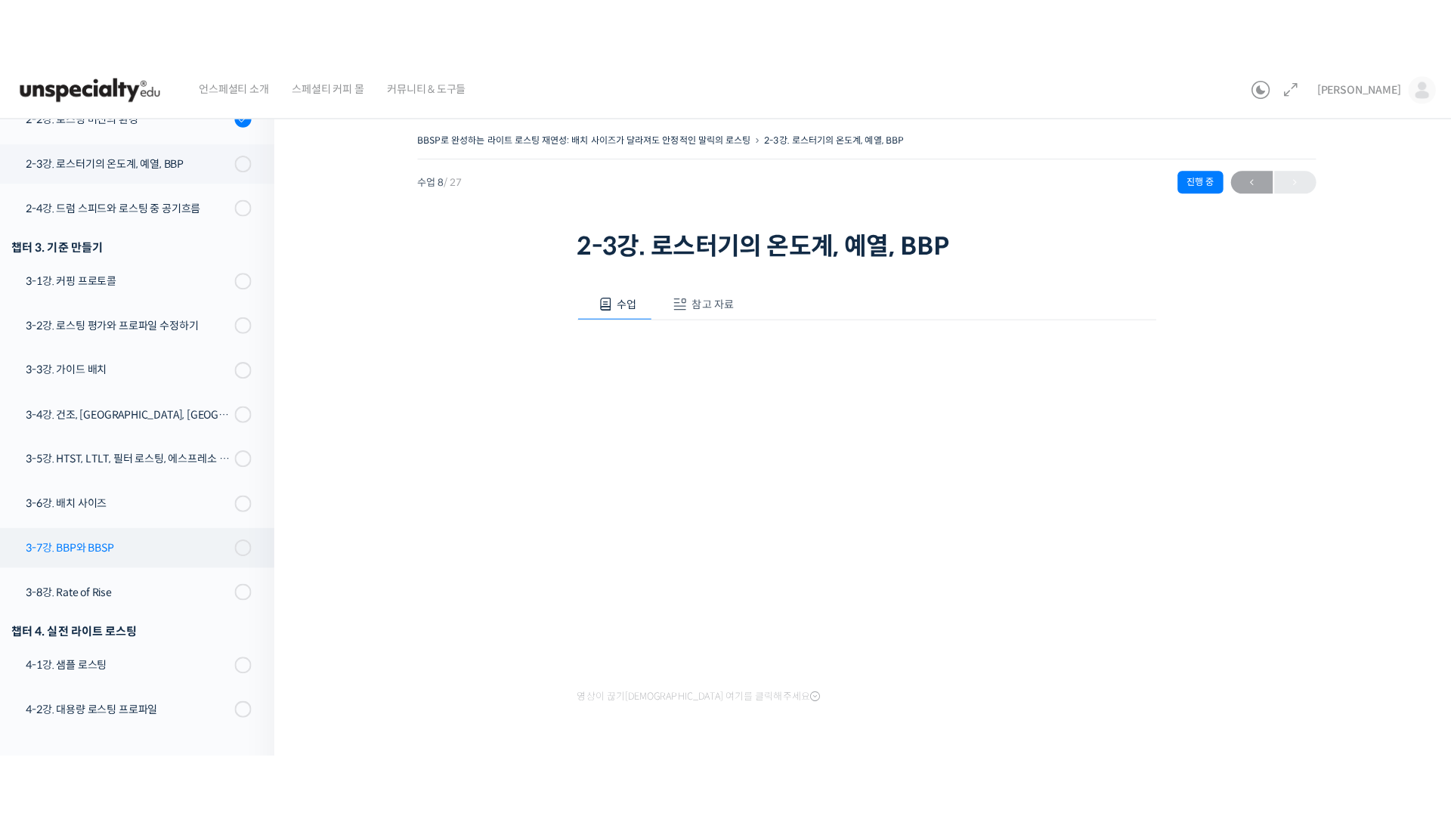
scroll to position [590, 0]
